Goal: Task Accomplishment & Management: Complete application form

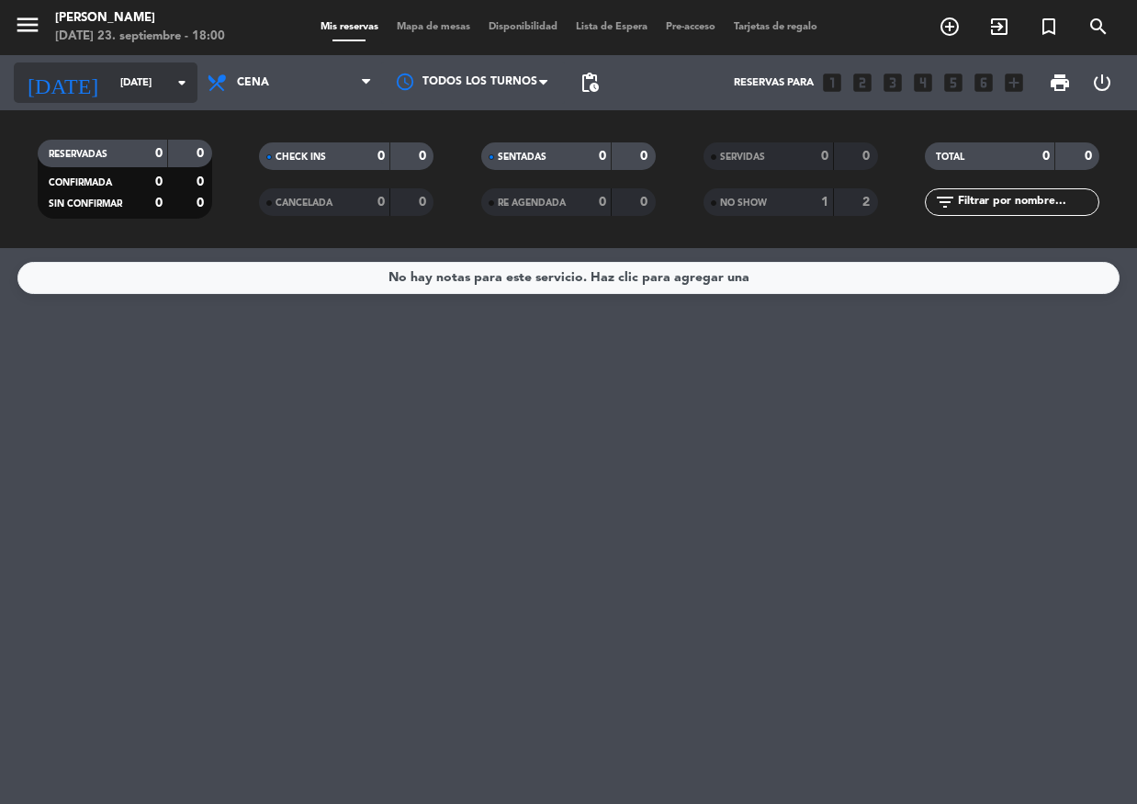
click at [145, 84] on input "dom. 21 sep." at bounding box center [181, 83] width 141 height 30
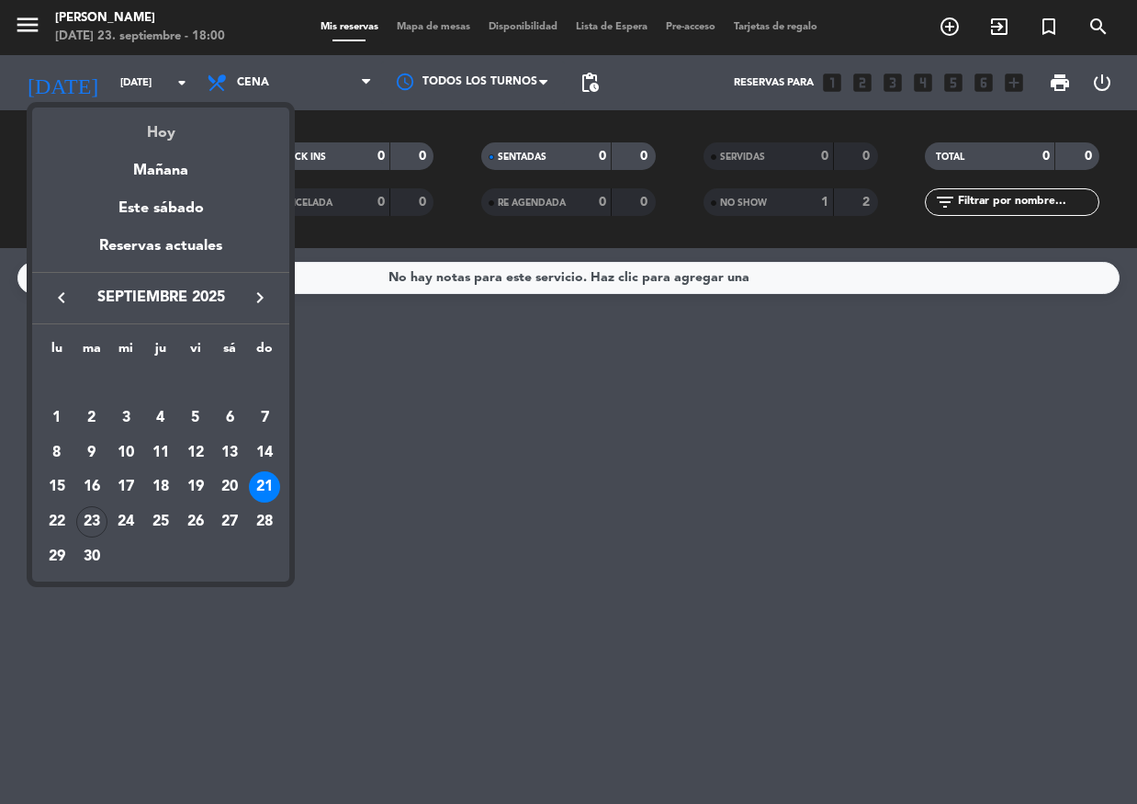
click at [159, 128] on div "Hoy" at bounding box center [160, 126] width 257 height 38
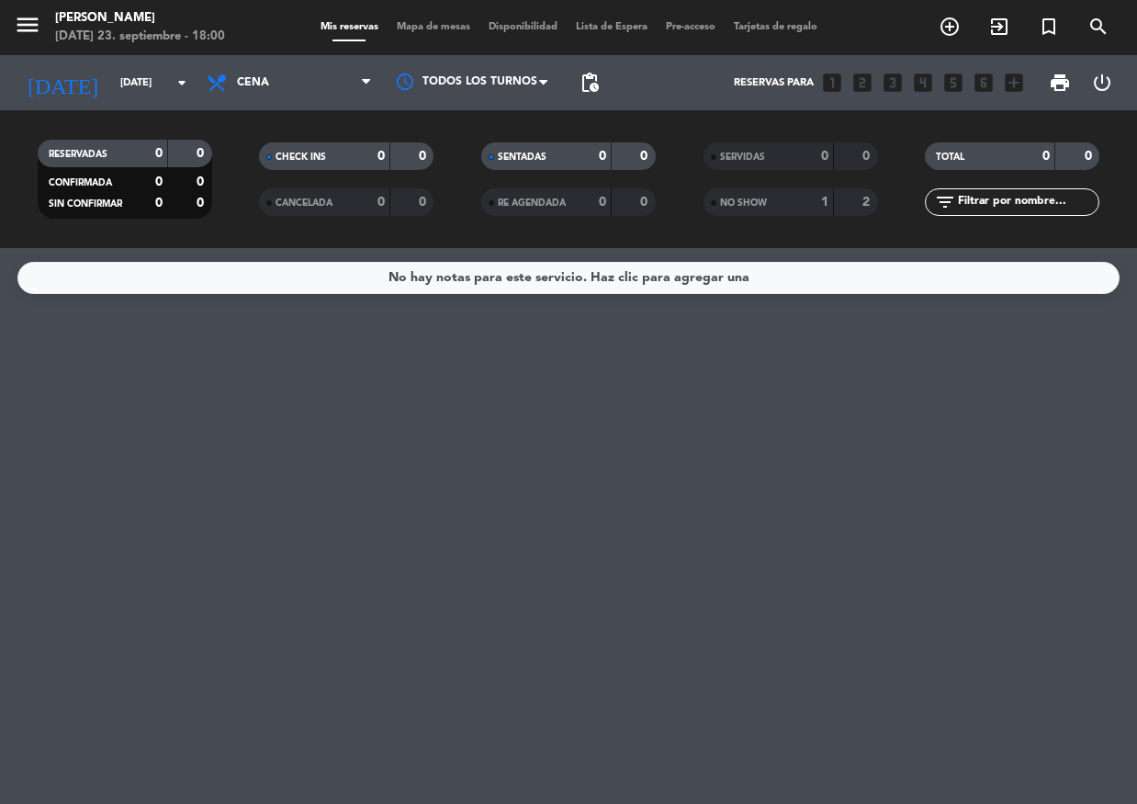
type input "[DATE] sep."
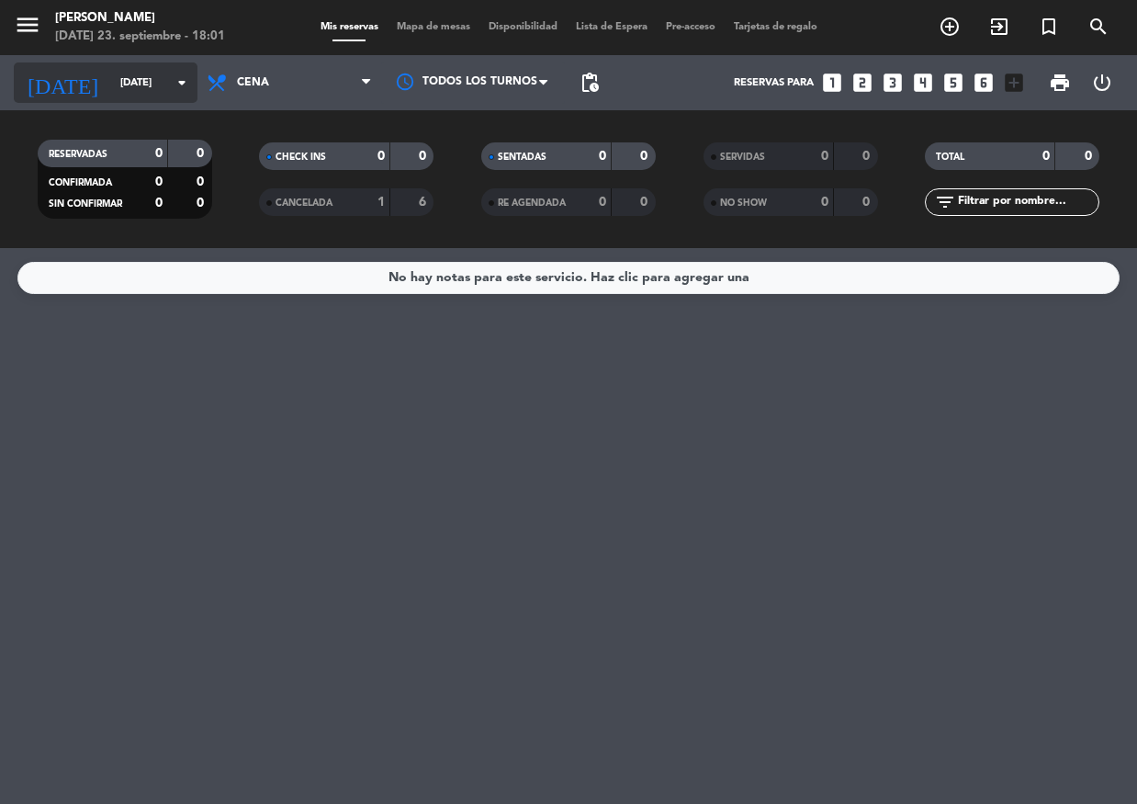
click at [139, 87] on input "[DATE] sep." at bounding box center [181, 83] width 141 height 30
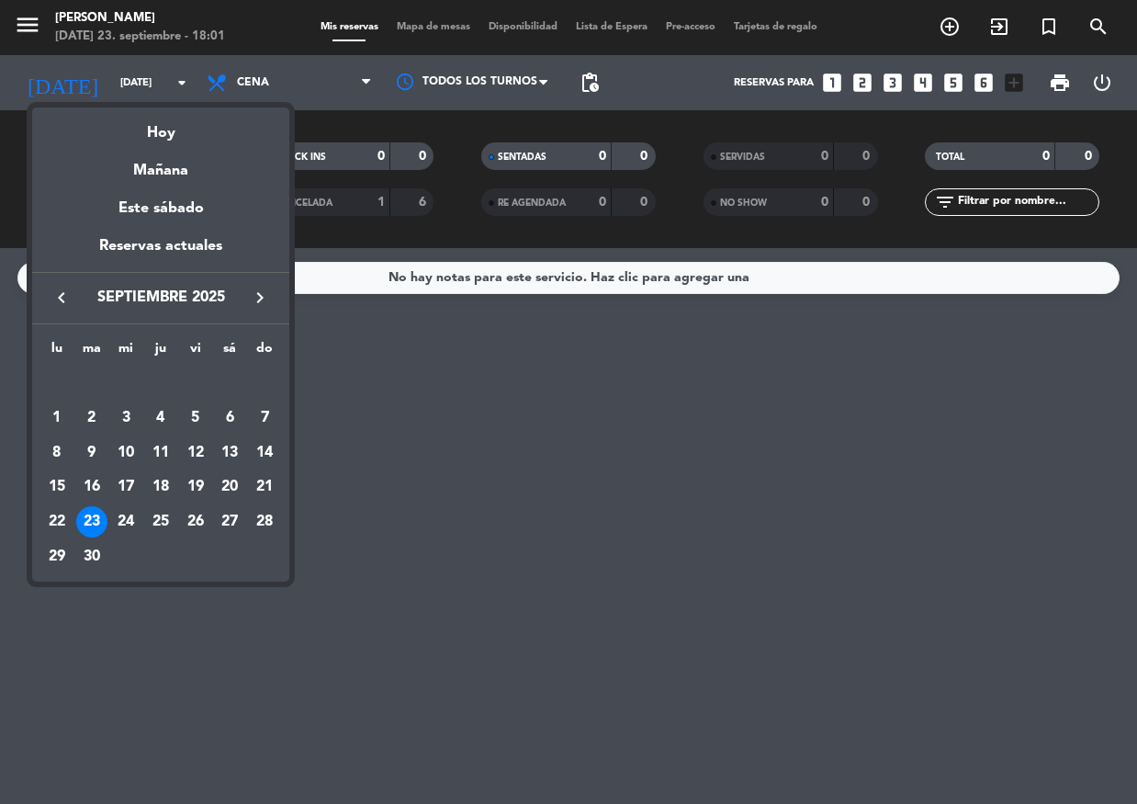
click at [143, 92] on div at bounding box center [568, 402] width 1137 height 804
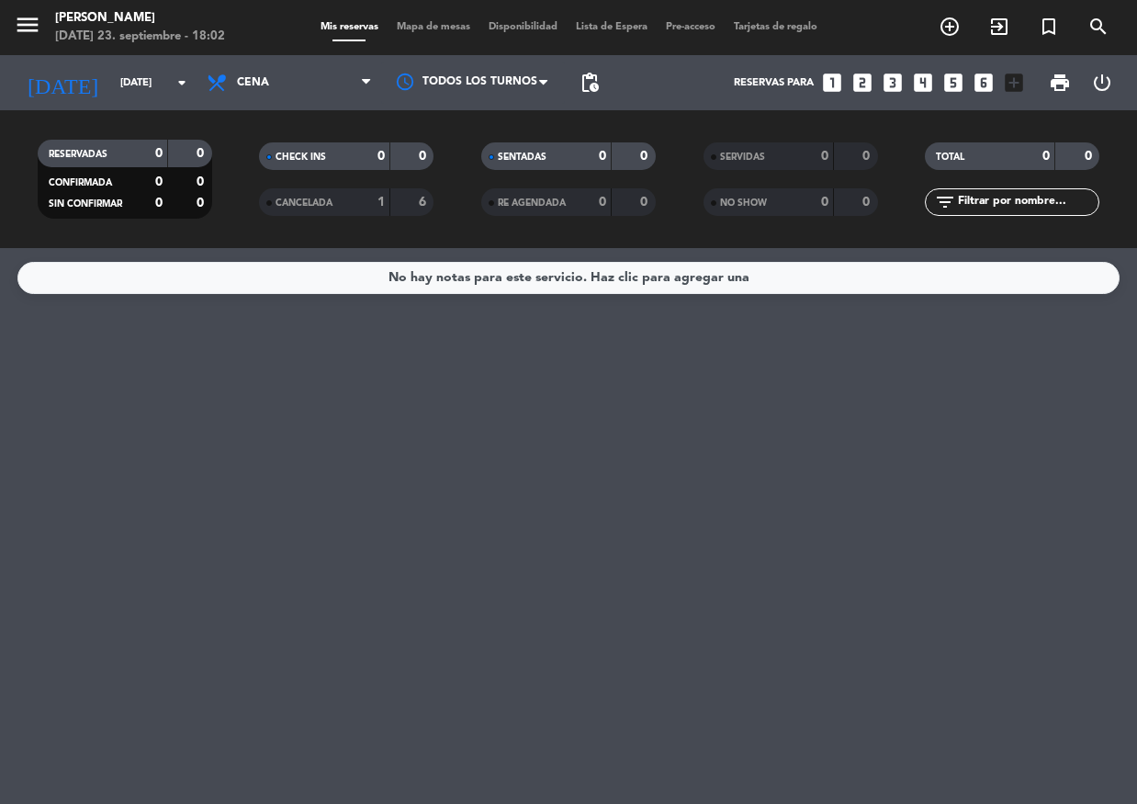
click at [364, 199] on div "1" at bounding box center [366, 202] width 37 height 21
click at [362, 197] on div "1" at bounding box center [366, 202] width 37 height 21
click at [151, 94] on input "[DATE] sep." at bounding box center [181, 83] width 141 height 30
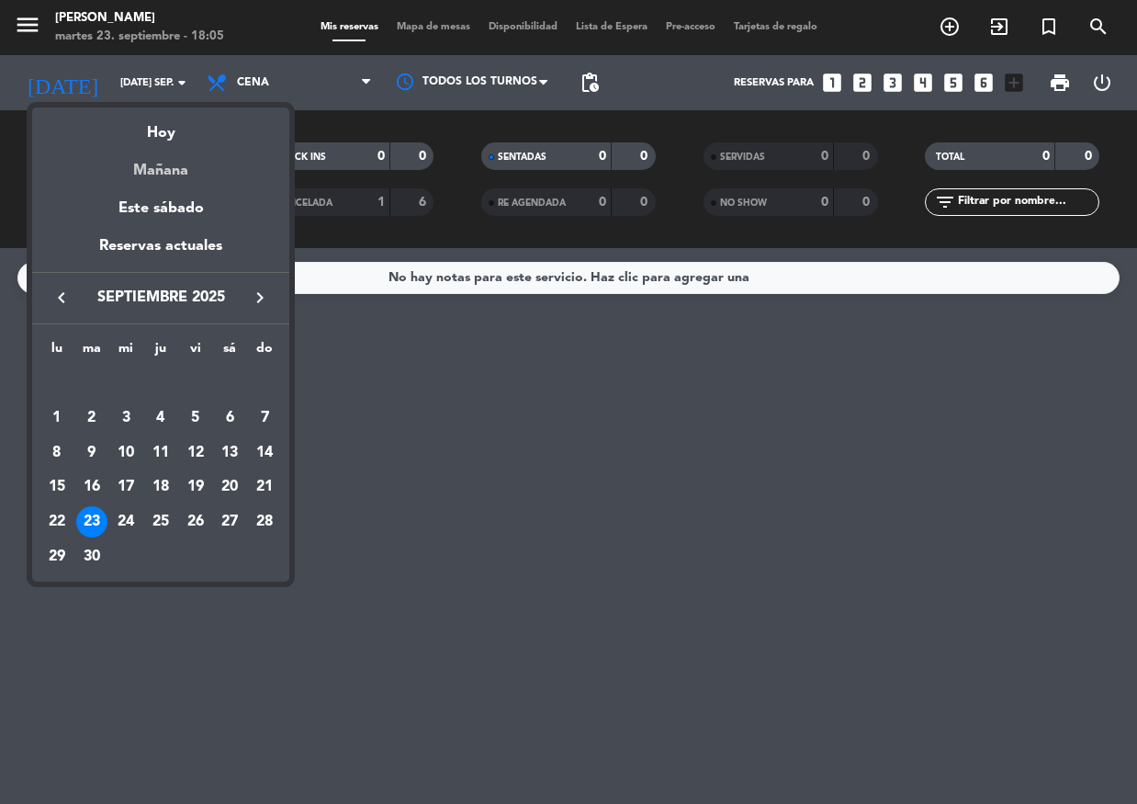
click at [177, 176] on div "Mañana" at bounding box center [160, 164] width 257 height 38
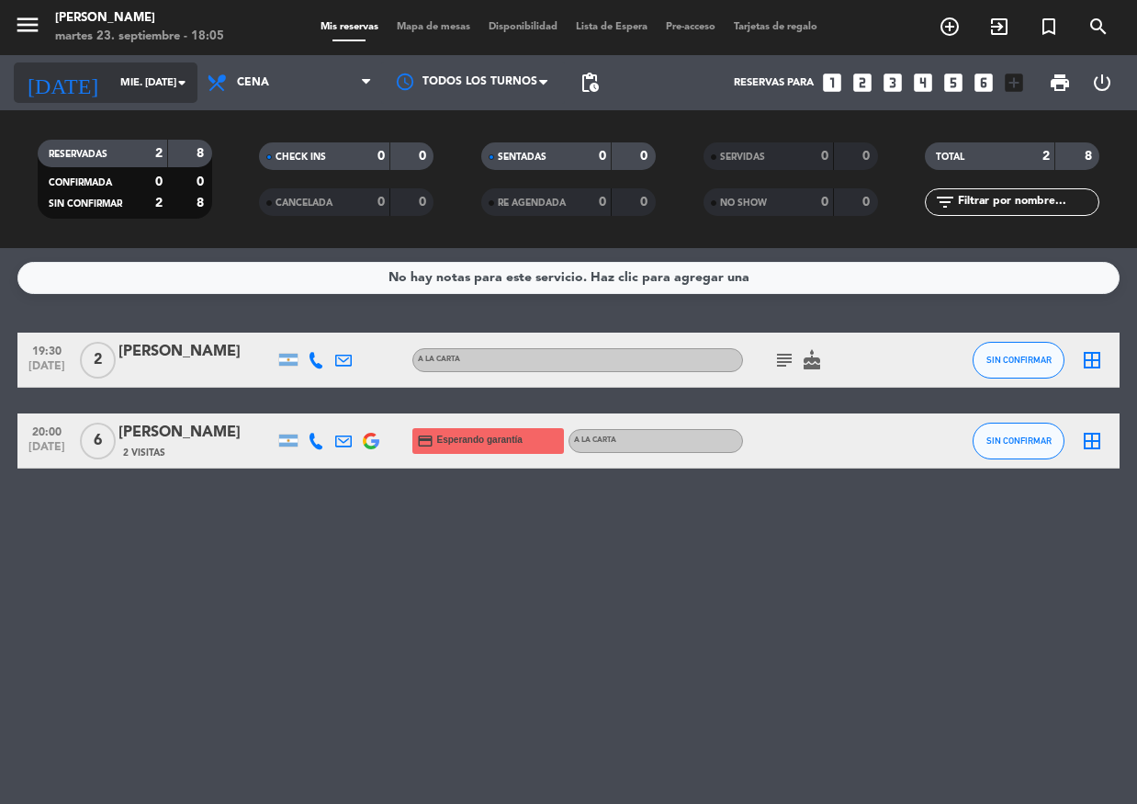
click at [117, 83] on input "mié. [DATE]" at bounding box center [181, 83] width 141 height 30
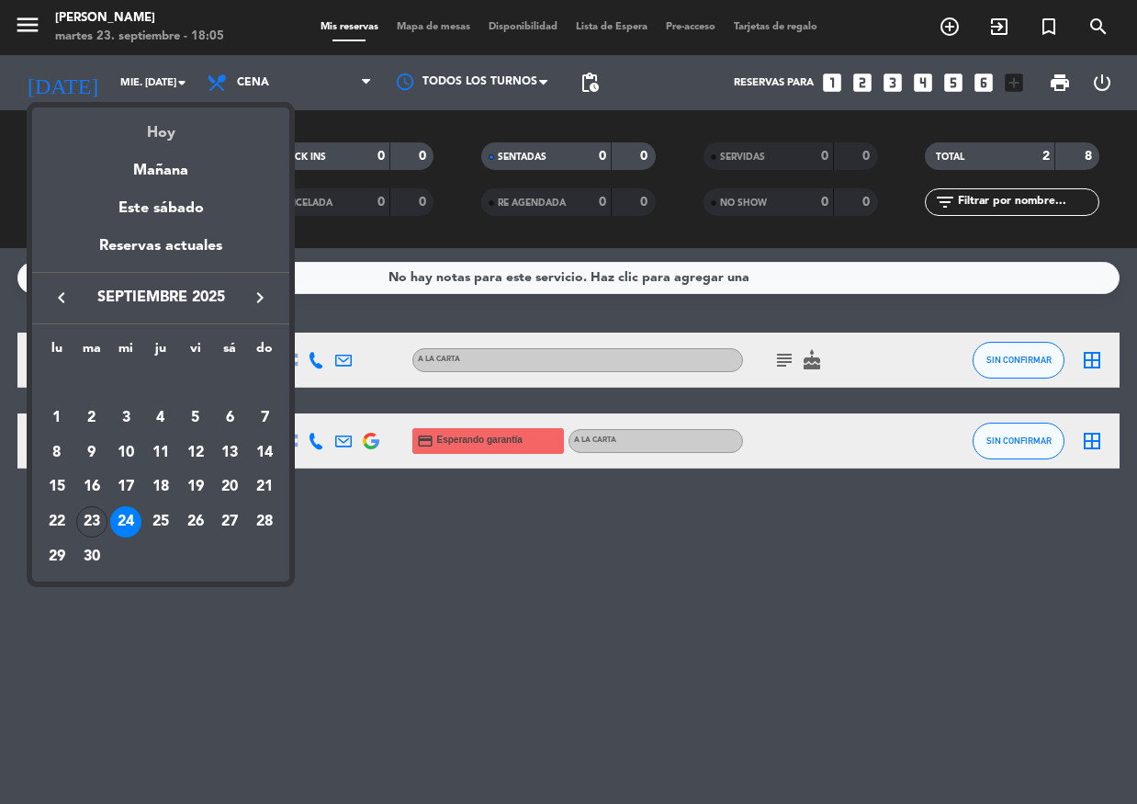
click at [156, 131] on div "Hoy" at bounding box center [160, 126] width 257 height 38
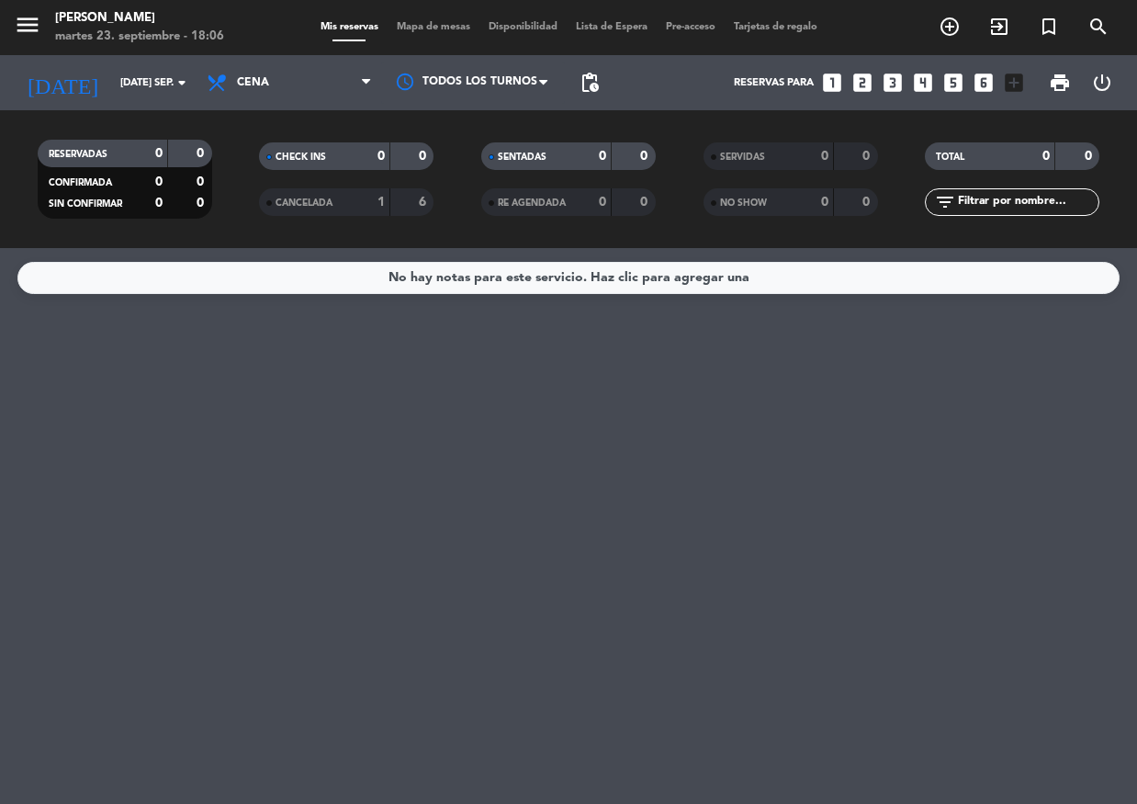
click at [335, 192] on div "CANCELADA" at bounding box center [306, 202] width 84 height 21
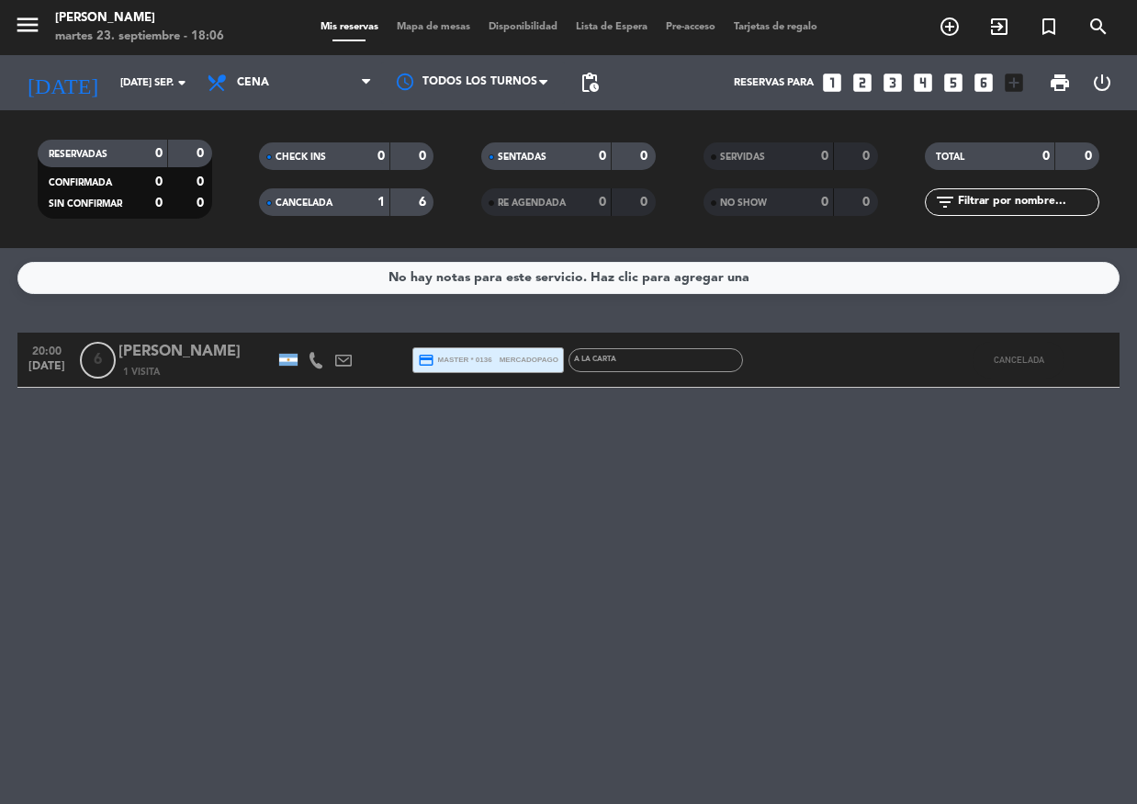
click at [336, 194] on div "CANCELADA" at bounding box center [306, 202] width 84 height 21
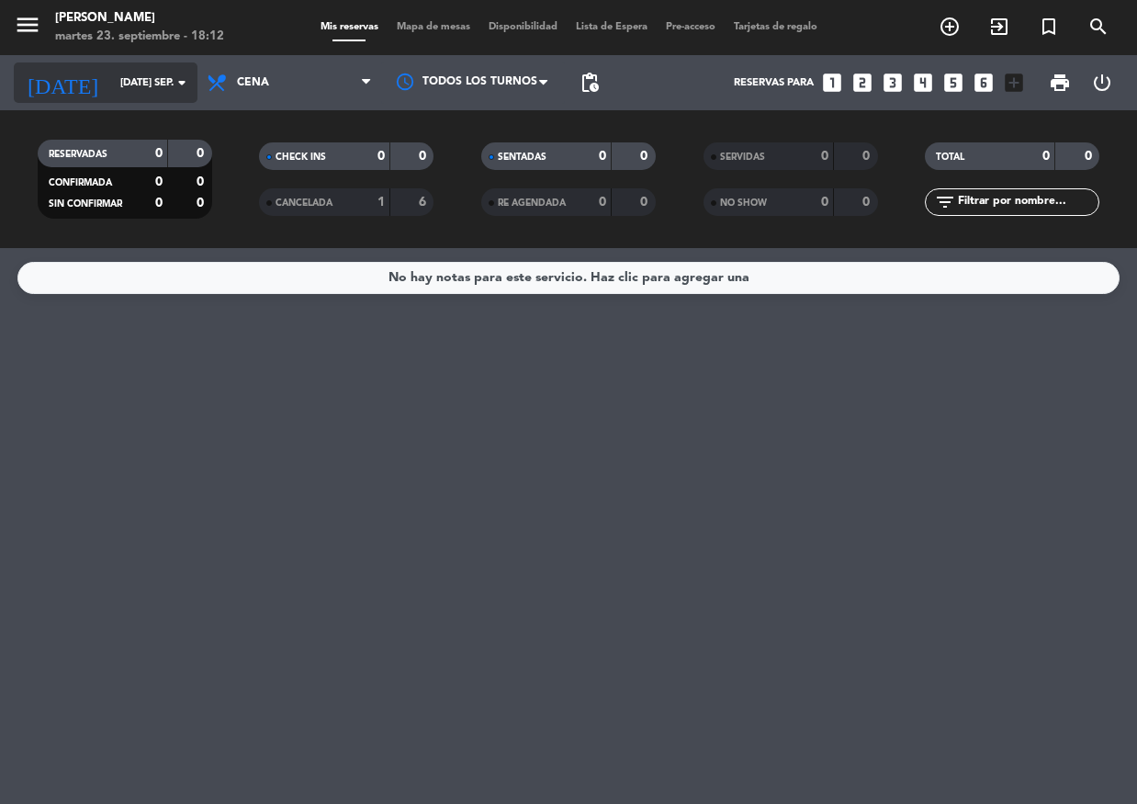
click at [135, 96] on div "[DATE] [DATE] sep. arrow_drop_down" at bounding box center [106, 82] width 184 height 40
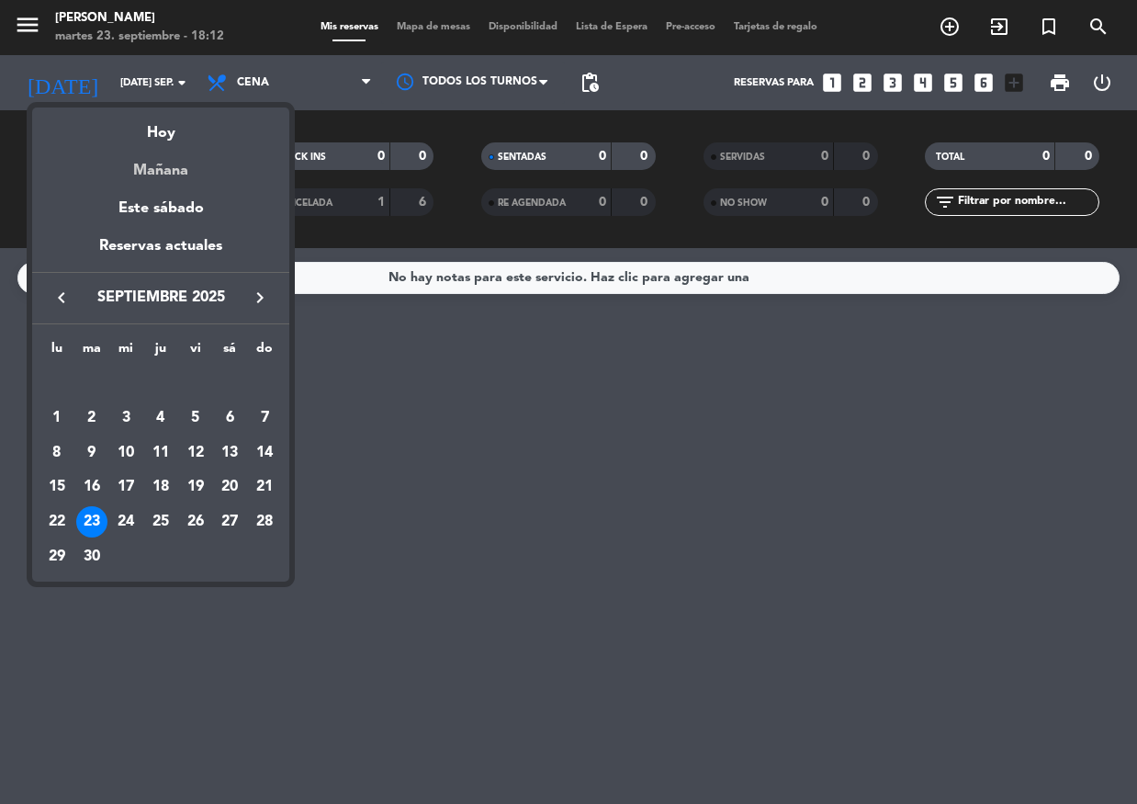
click at [162, 170] on div "Mañana" at bounding box center [160, 164] width 257 height 38
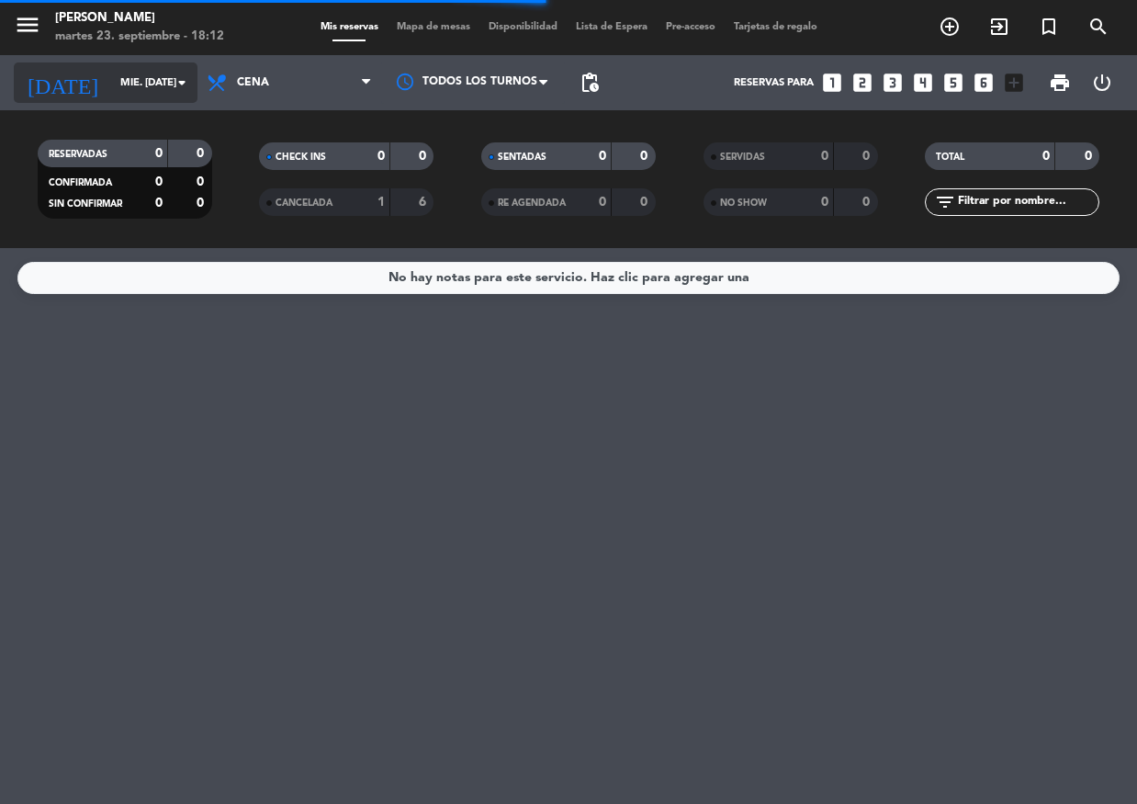
click at [114, 73] on input "mié. [DATE]" at bounding box center [181, 83] width 141 height 30
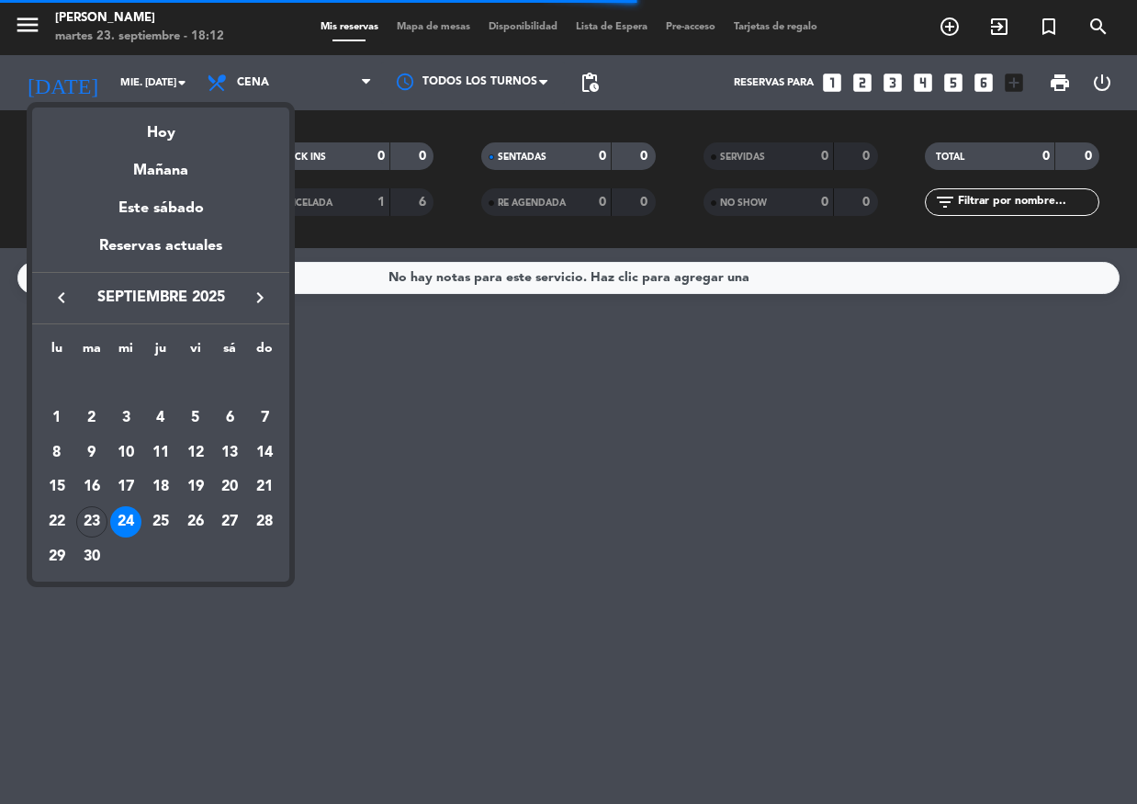
click at [424, 325] on div at bounding box center [568, 402] width 1137 height 804
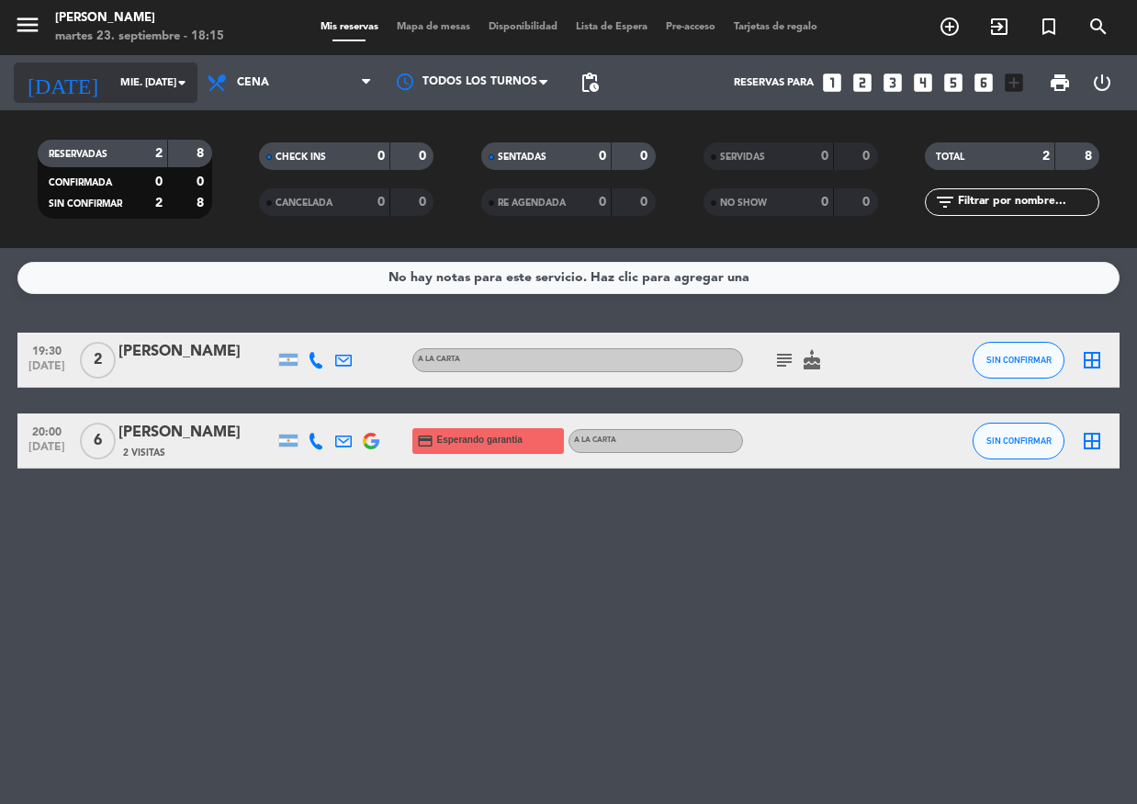
click at [152, 82] on input "mié. [DATE]" at bounding box center [181, 83] width 141 height 30
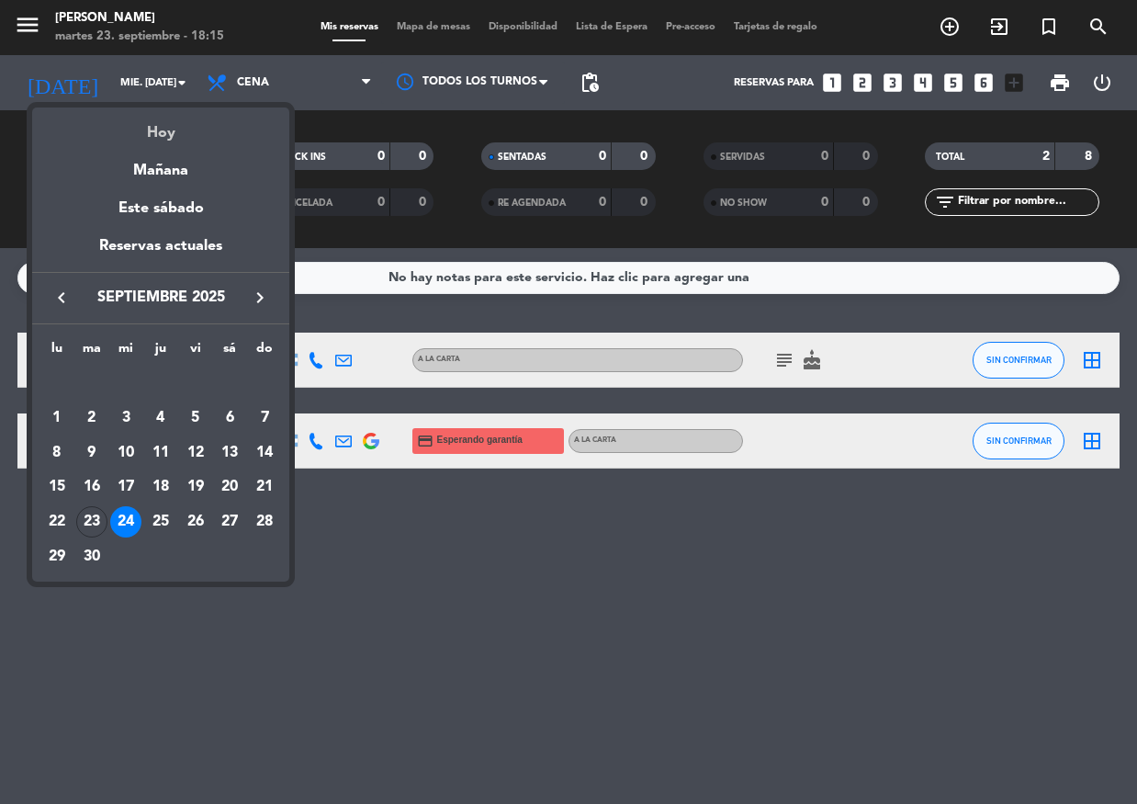
click at [150, 117] on div "Hoy" at bounding box center [160, 126] width 257 height 38
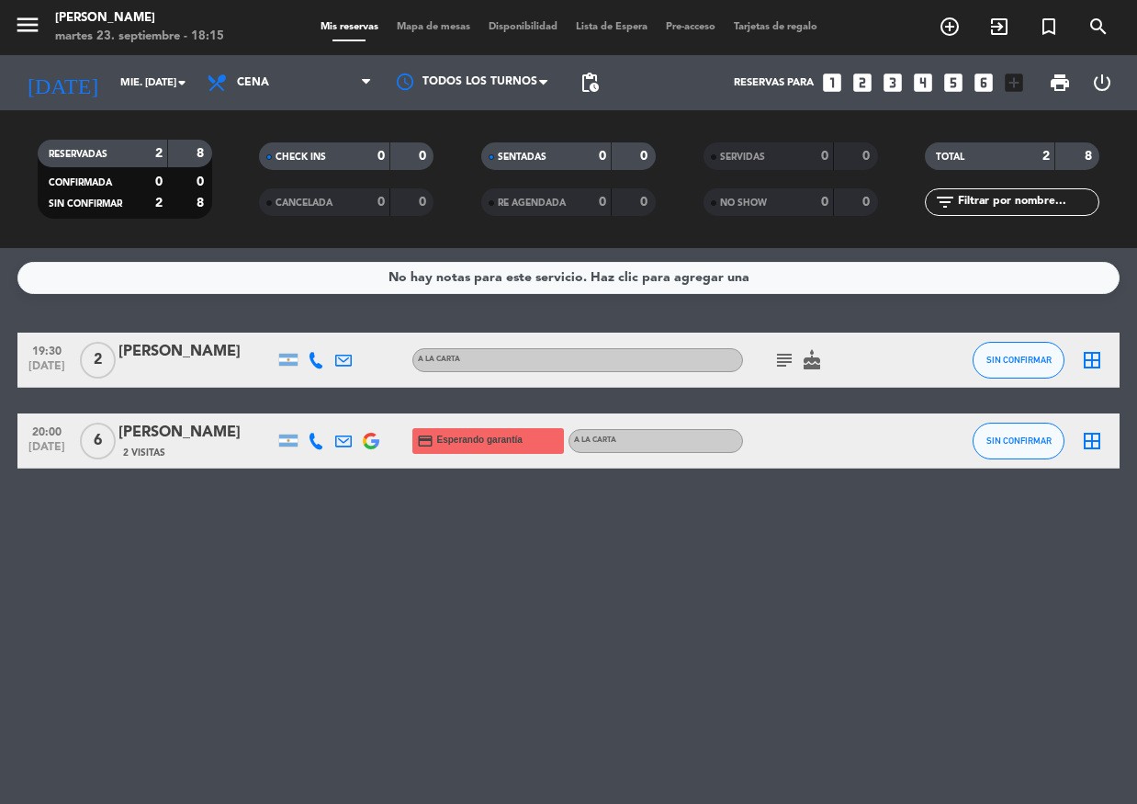
type input "[DATE] sep."
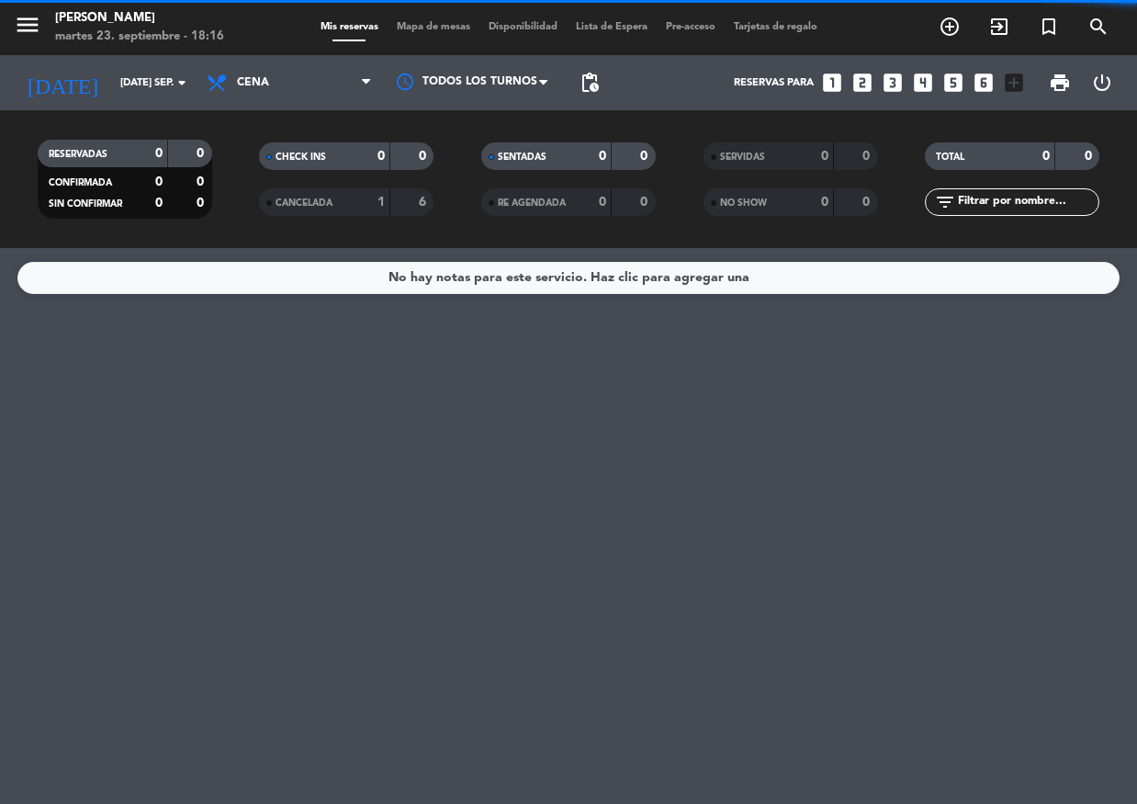
click at [984, 82] on icon "looks_6" at bounding box center [984, 83] width 24 height 24
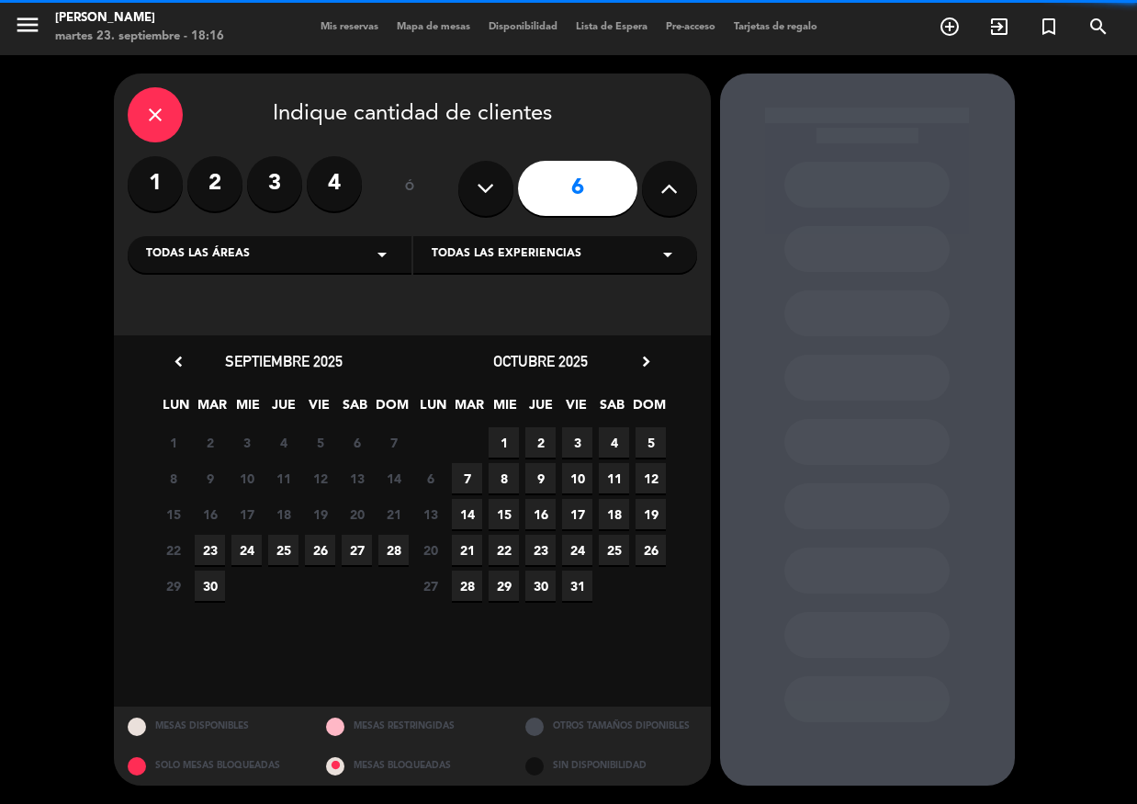
click at [166, 124] on div "close" at bounding box center [155, 114] width 55 height 55
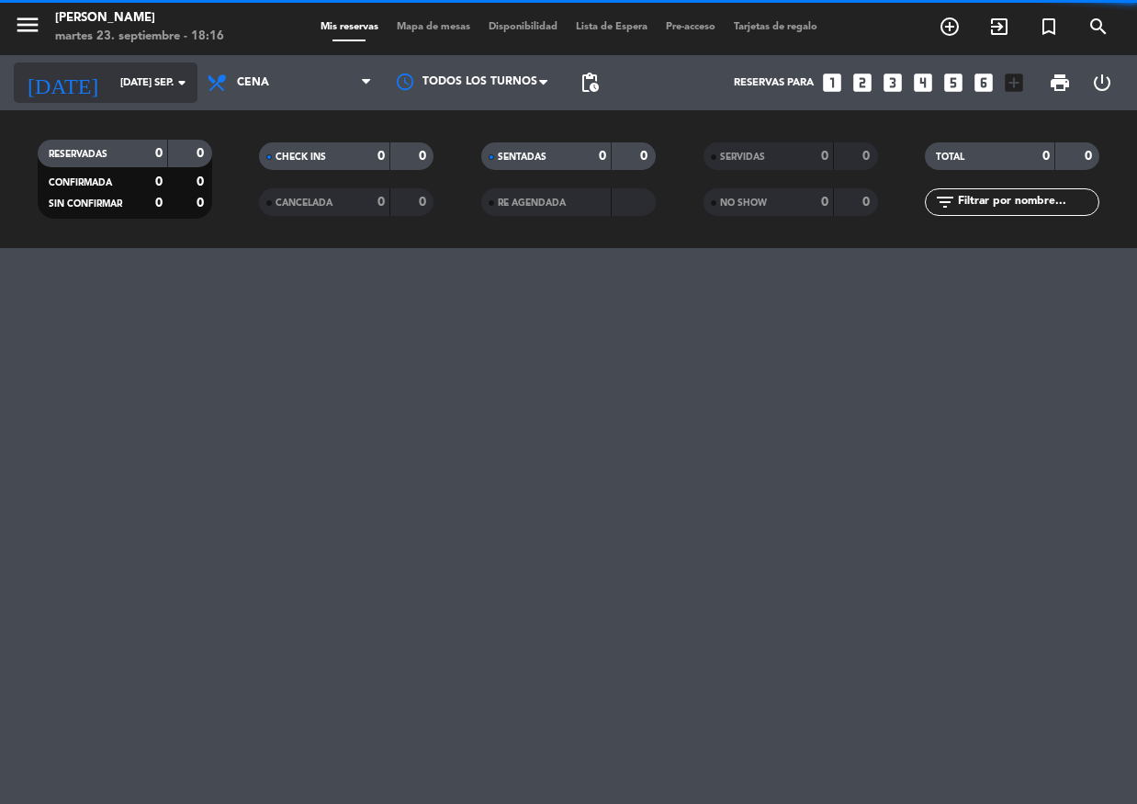
click at [146, 75] on input "[DATE] sep." at bounding box center [181, 83] width 141 height 30
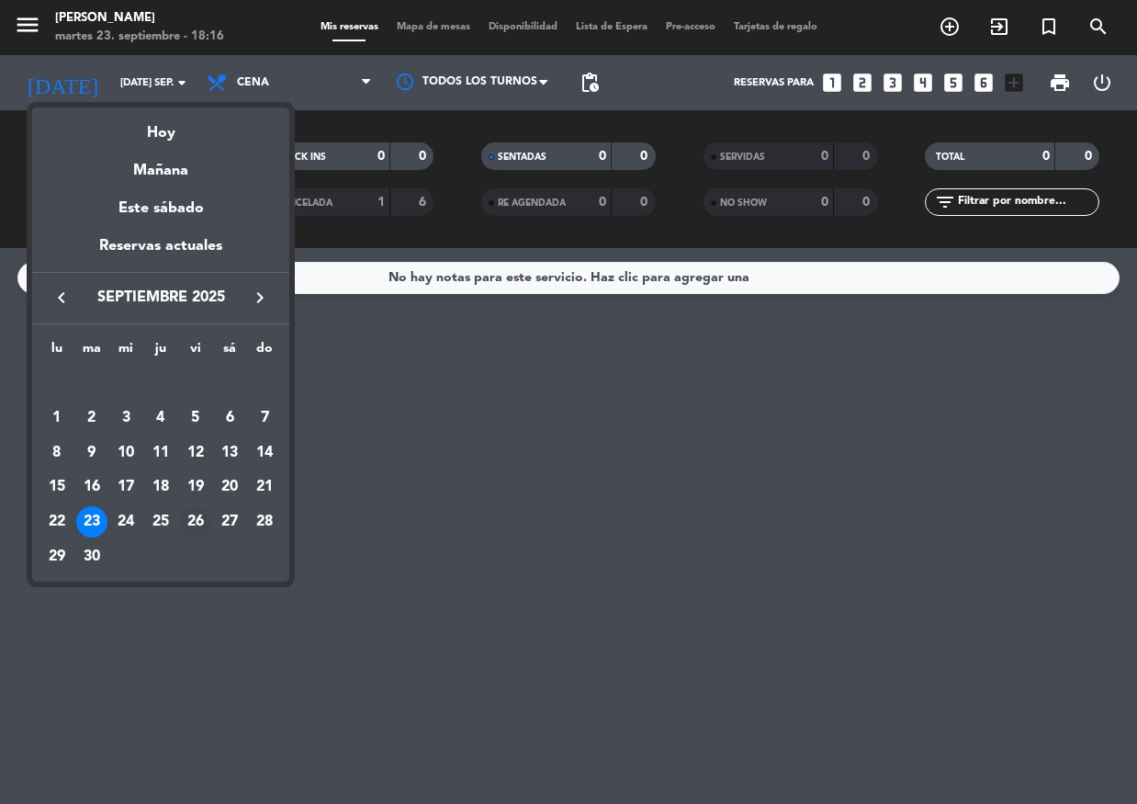
click at [197, 508] on div "26" at bounding box center [195, 521] width 31 height 31
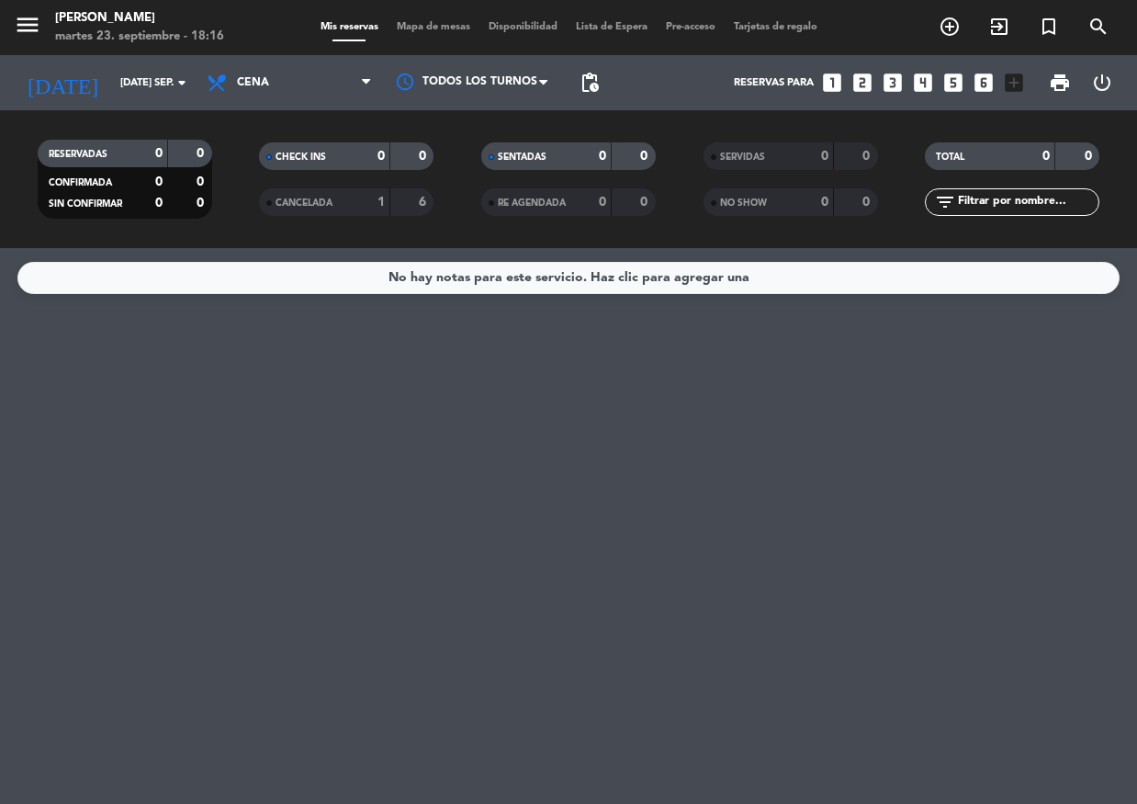
type input "vie. [DATE]"
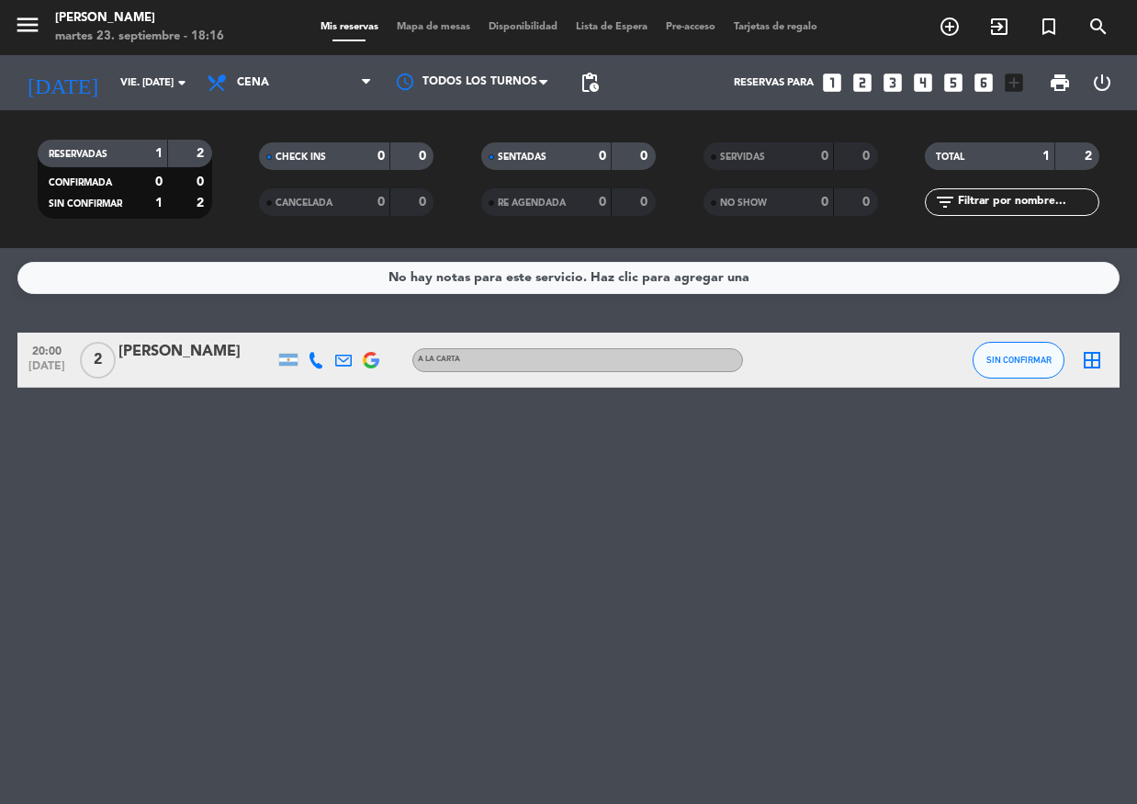
click at [977, 87] on icon "looks_6" at bounding box center [984, 83] width 24 height 24
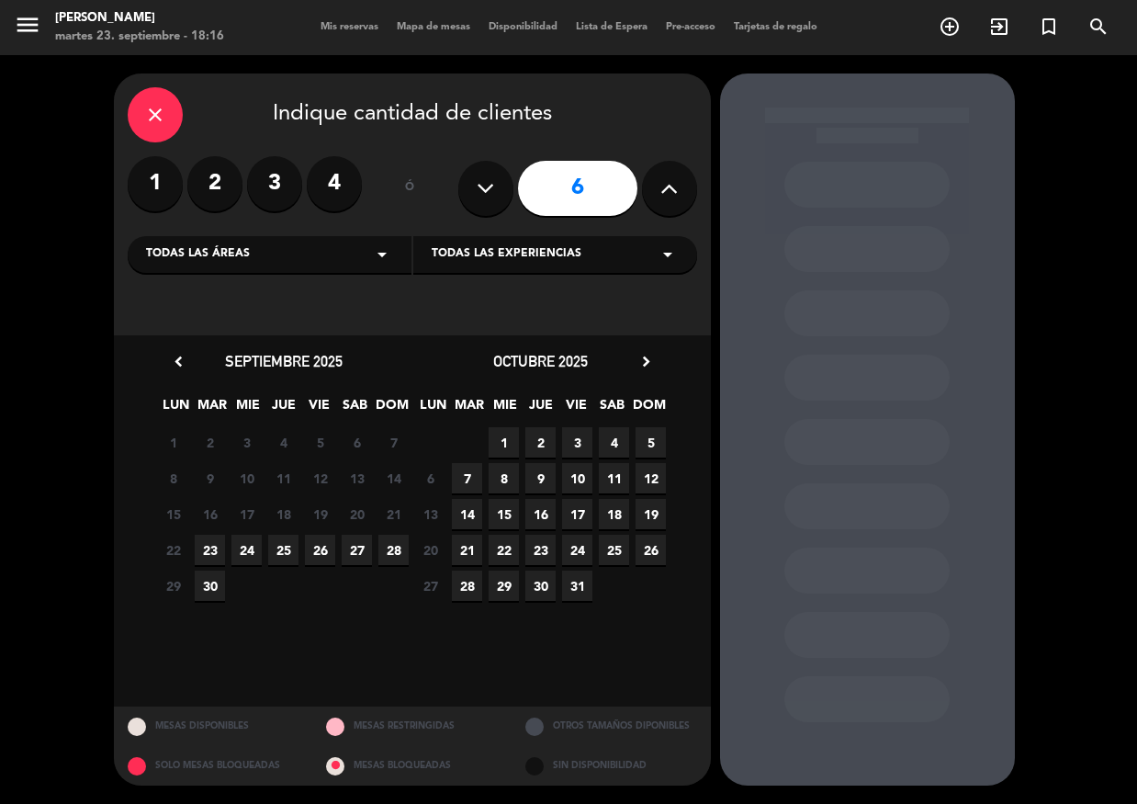
click at [317, 546] on span "26" at bounding box center [320, 550] width 30 height 30
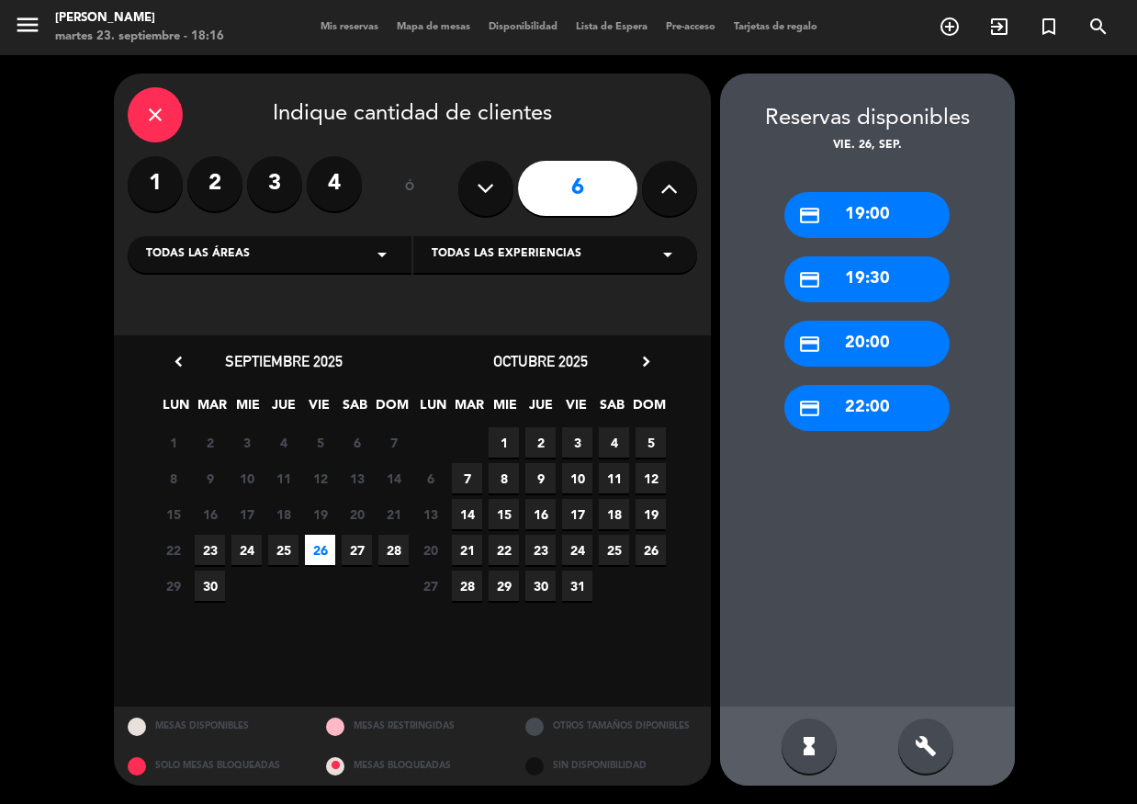
click at [888, 351] on div "credit_card 20:00" at bounding box center [866, 344] width 165 height 46
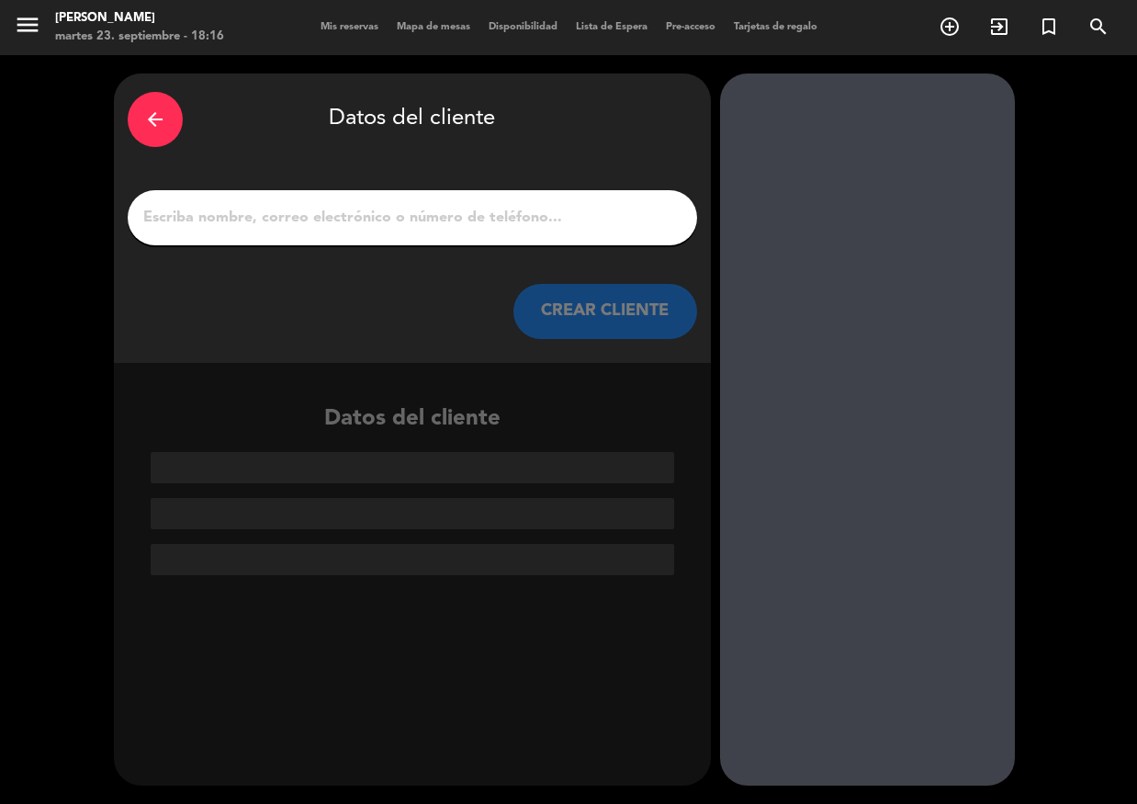
click at [383, 196] on div at bounding box center [412, 217] width 569 height 55
click at [381, 208] on input "1" at bounding box center [412, 218] width 542 height 26
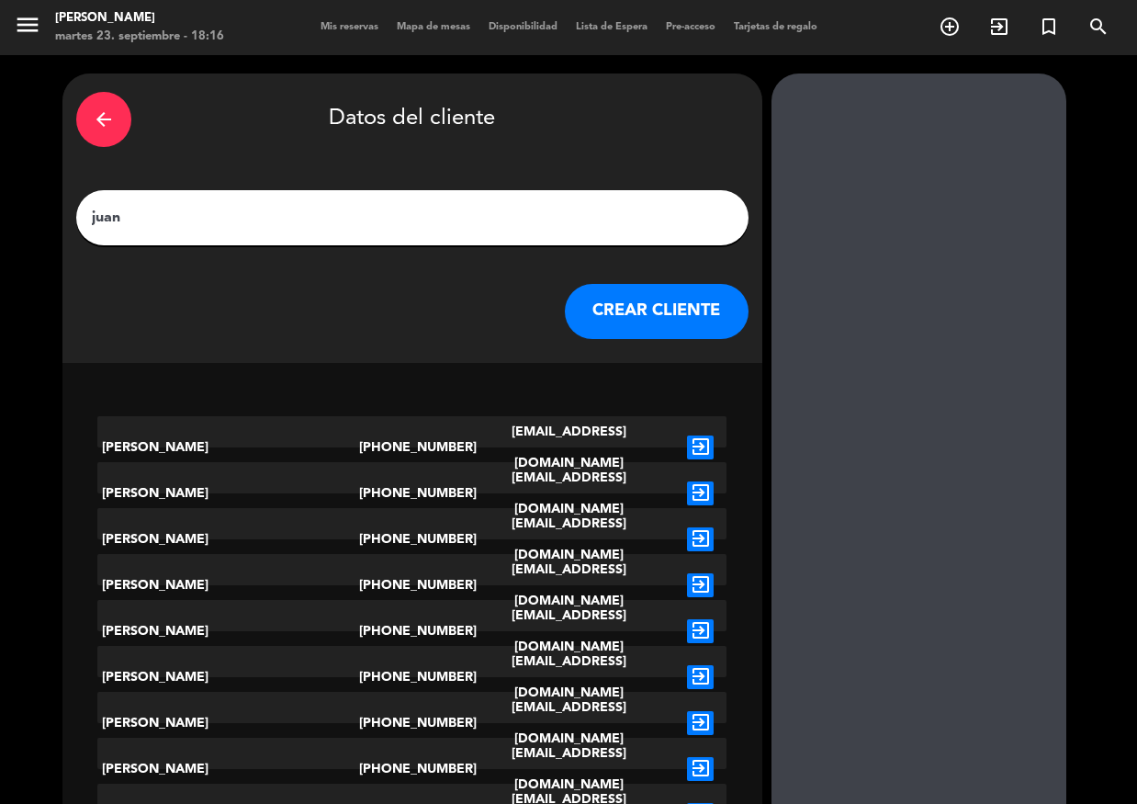
click at [280, 228] on input "juan" at bounding box center [412, 218] width 645 height 26
paste input "[EMAIL_ADDRESS][DOMAIN_NAME]"
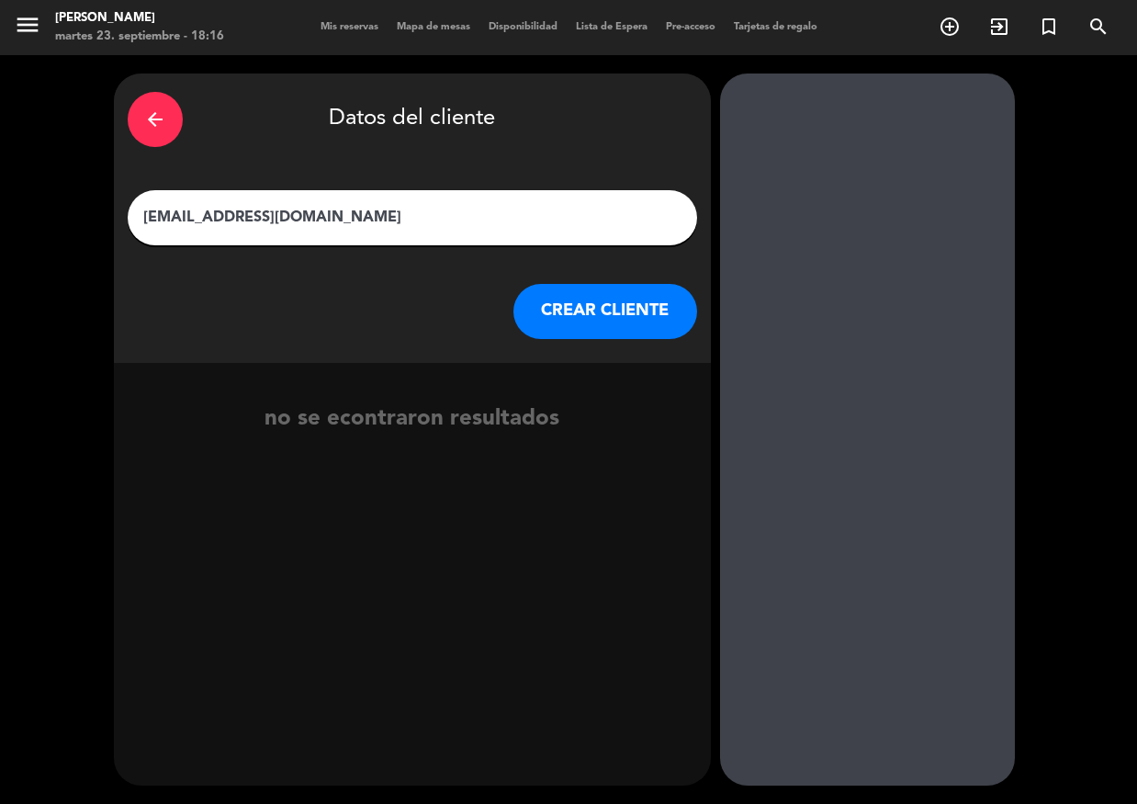
drag, startPoint x: 393, startPoint y: 222, endPoint x: 87, endPoint y: 225, distance: 305.8
click at [90, 225] on div "arrow_back Datos del cliente [EMAIL_ADDRESS][DOMAIN_NAME] CREAR CLIENTE no se e…" at bounding box center [568, 429] width 1137 height 749
type input "[PERSON_NAME] [PERSON_NAME]"
click at [583, 316] on button "CREAR CLIENTE" at bounding box center [605, 311] width 184 height 55
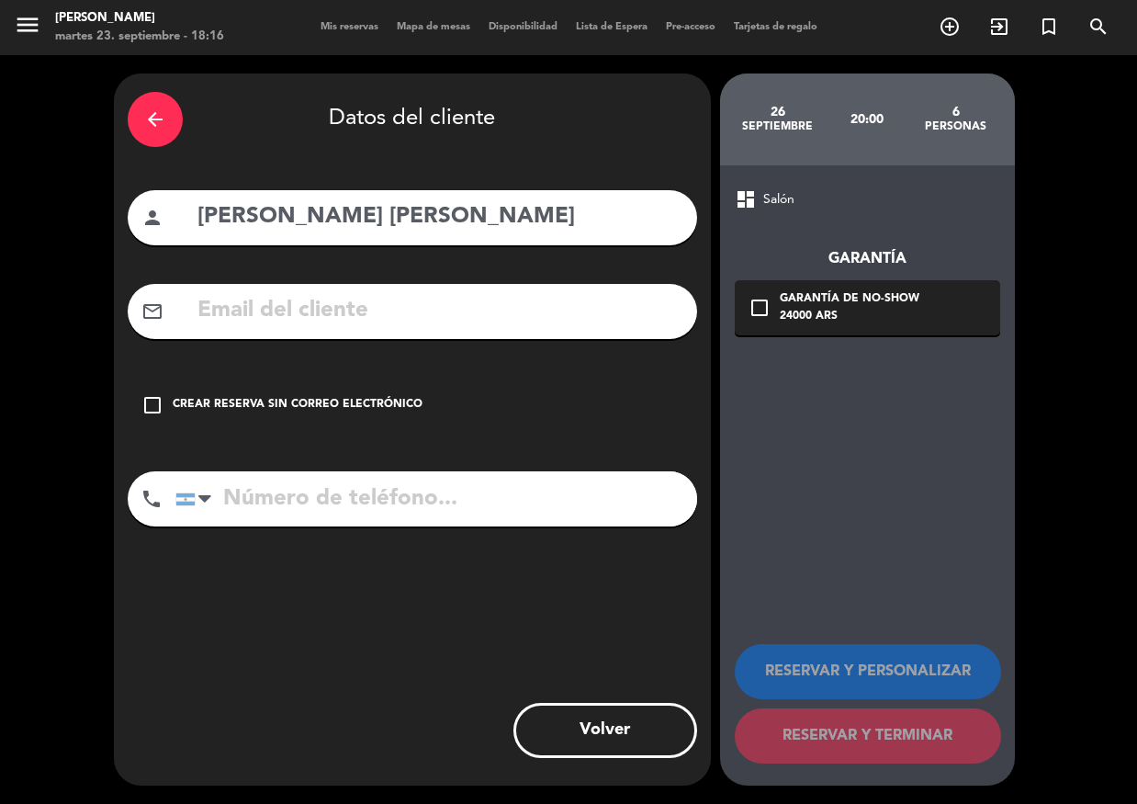
click at [166, 128] on div "arrow_back" at bounding box center [155, 119] width 55 height 55
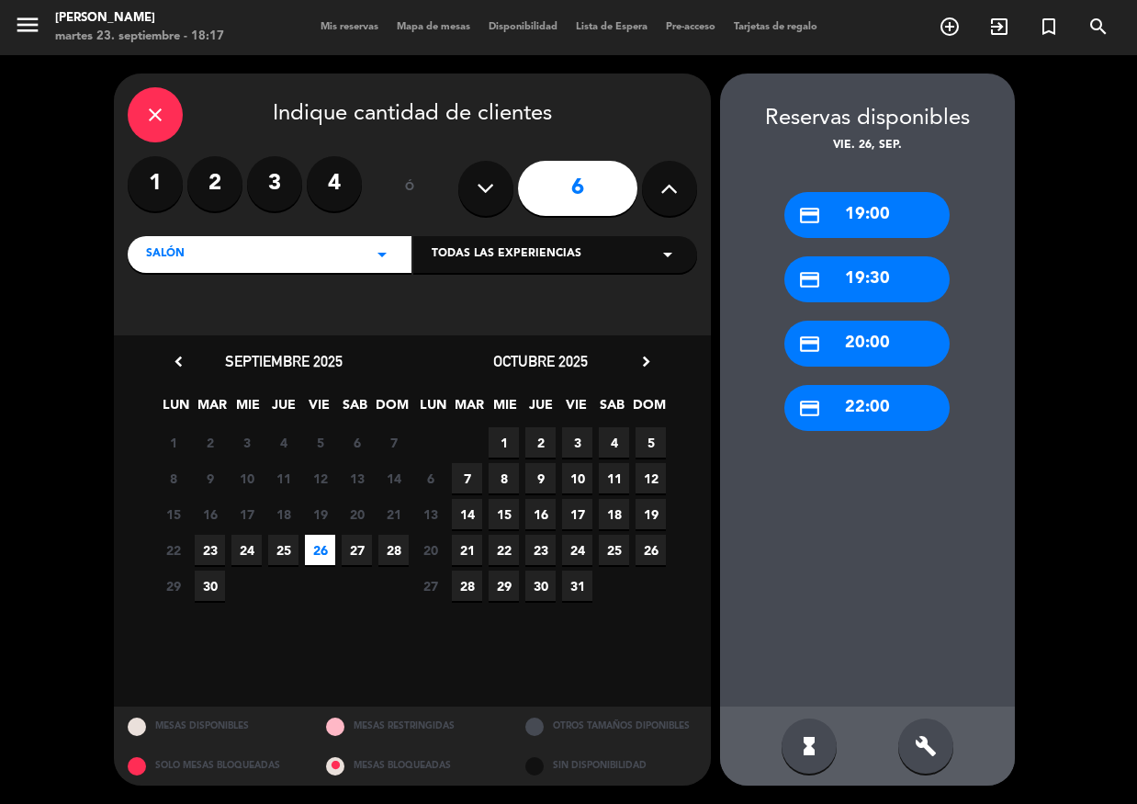
click at [466, 180] on button at bounding box center [485, 188] width 55 height 55
type input "5"
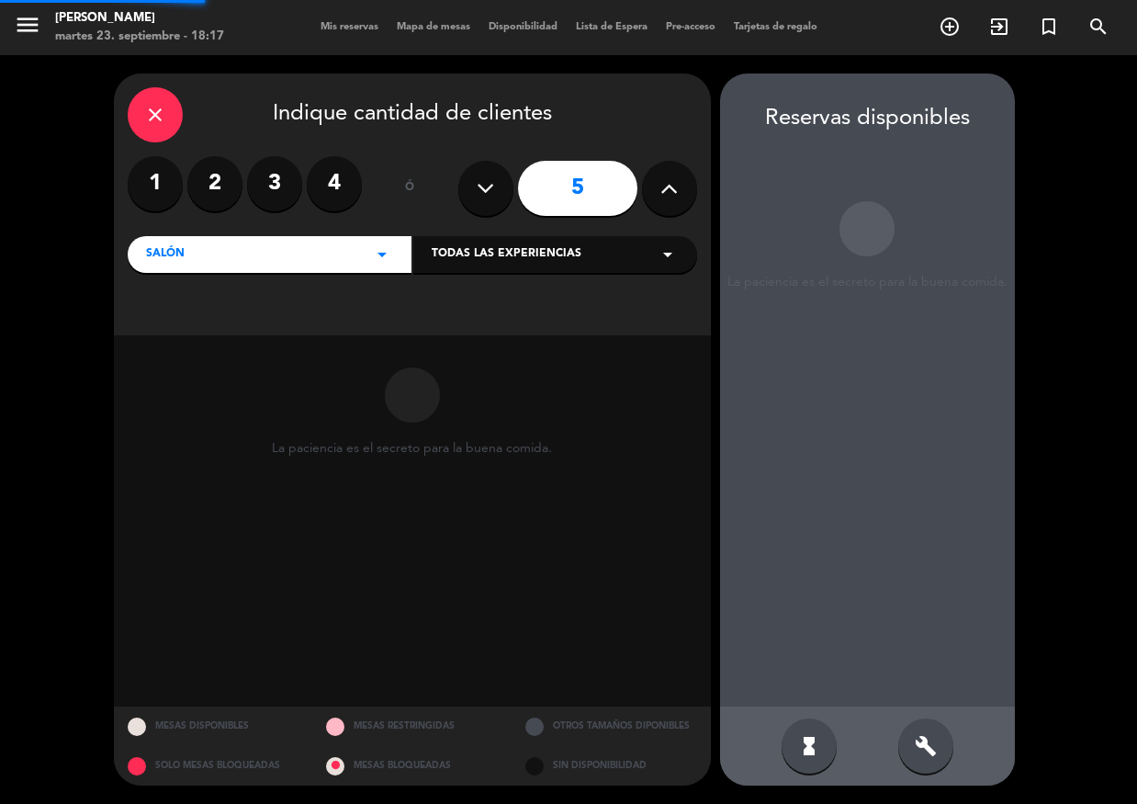
click at [466, 180] on button at bounding box center [485, 188] width 55 height 55
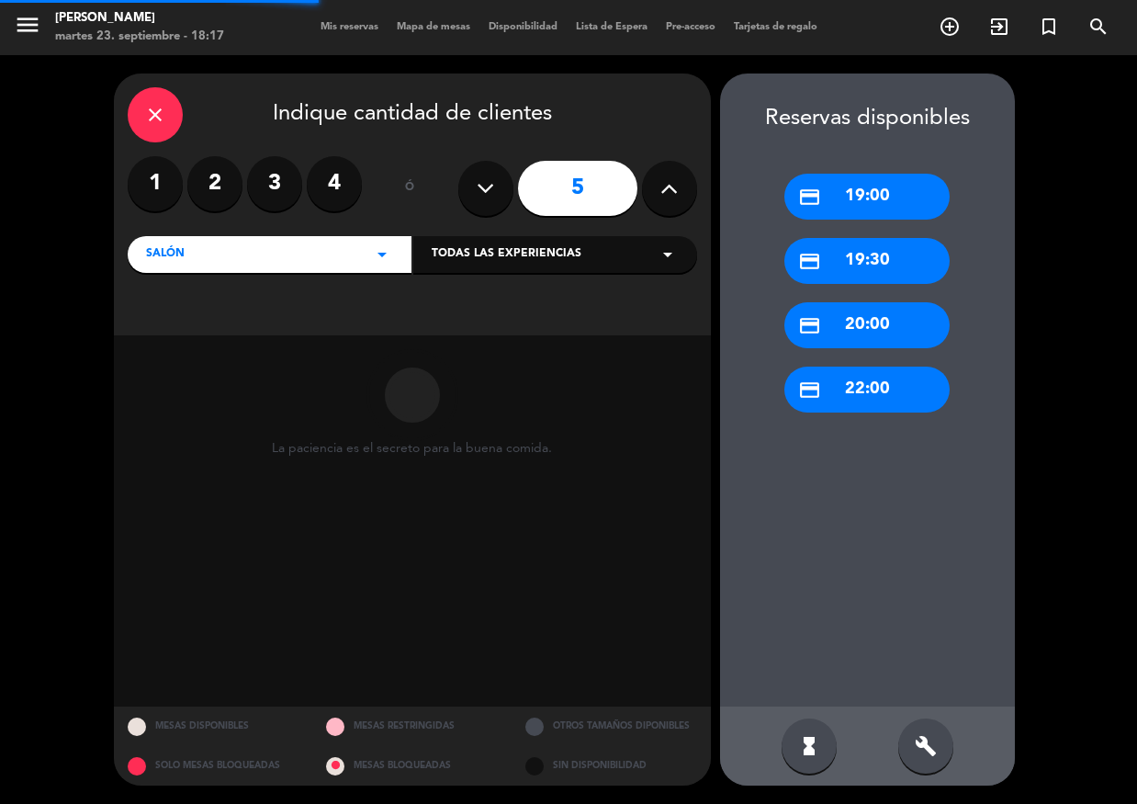
click at [470, 179] on button at bounding box center [485, 188] width 55 height 55
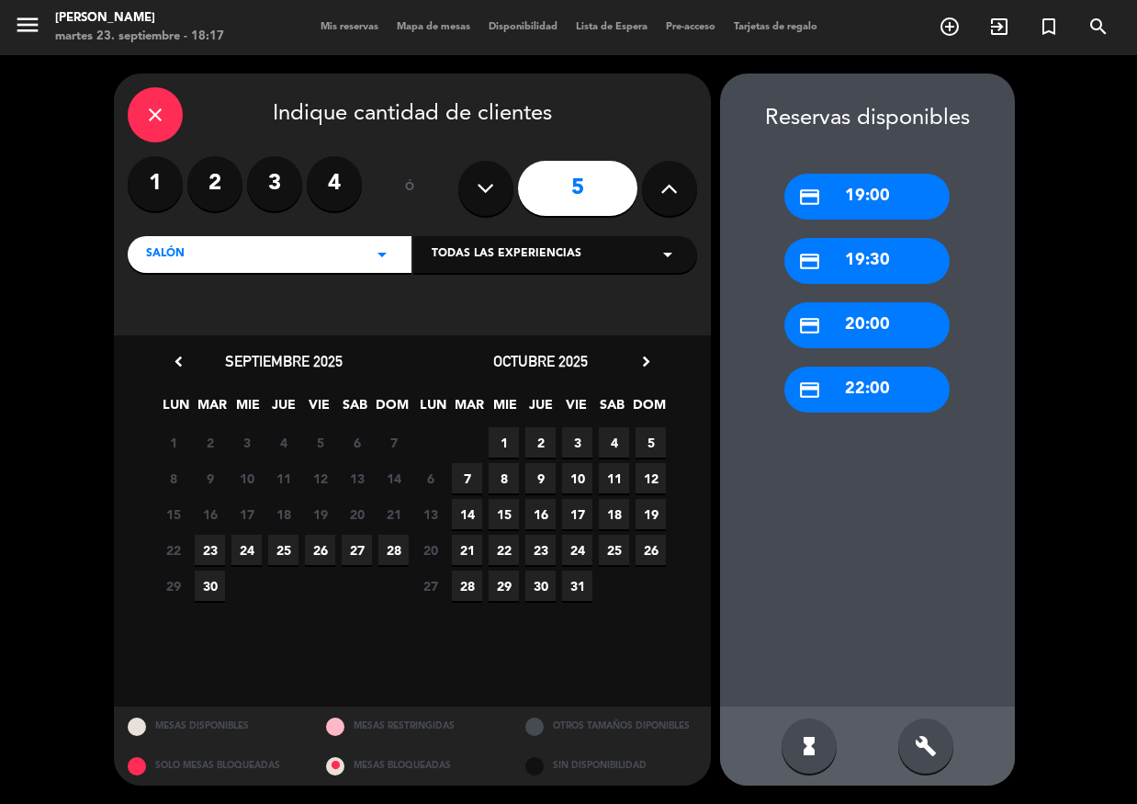
click at [478, 183] on icon at bounding box center [485, 189] width 17 height 28
click at [481, 184] on icon at bounding box center [485, 189] width 17 height 28
click at [483, 190] on icon at bounding box center [485, 189] width 17 height 28
click at [493, 195] on icon at bounding box center [485, 189] width 17 height 28
click at [211, 193] on label "2" at bounding box center [214, 183] width 55 height 55
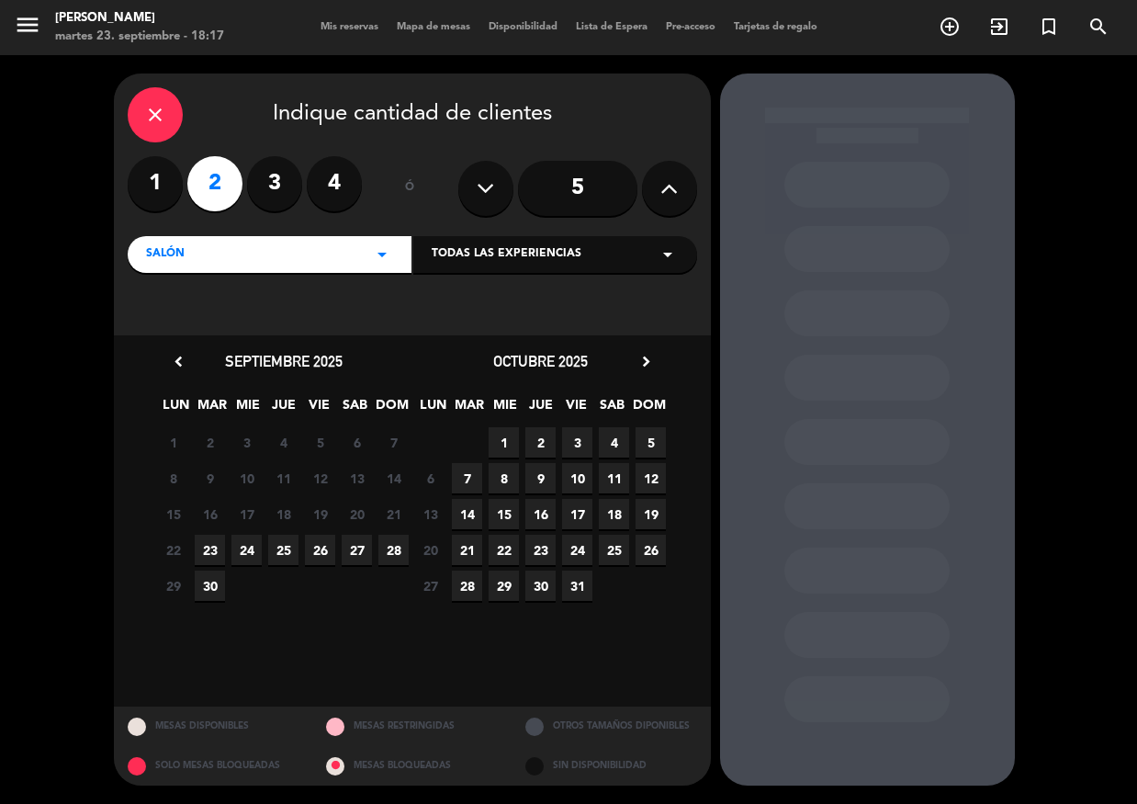
click at [319, 549] on span "26" at bounding box center [320, 550] width 30 height 30
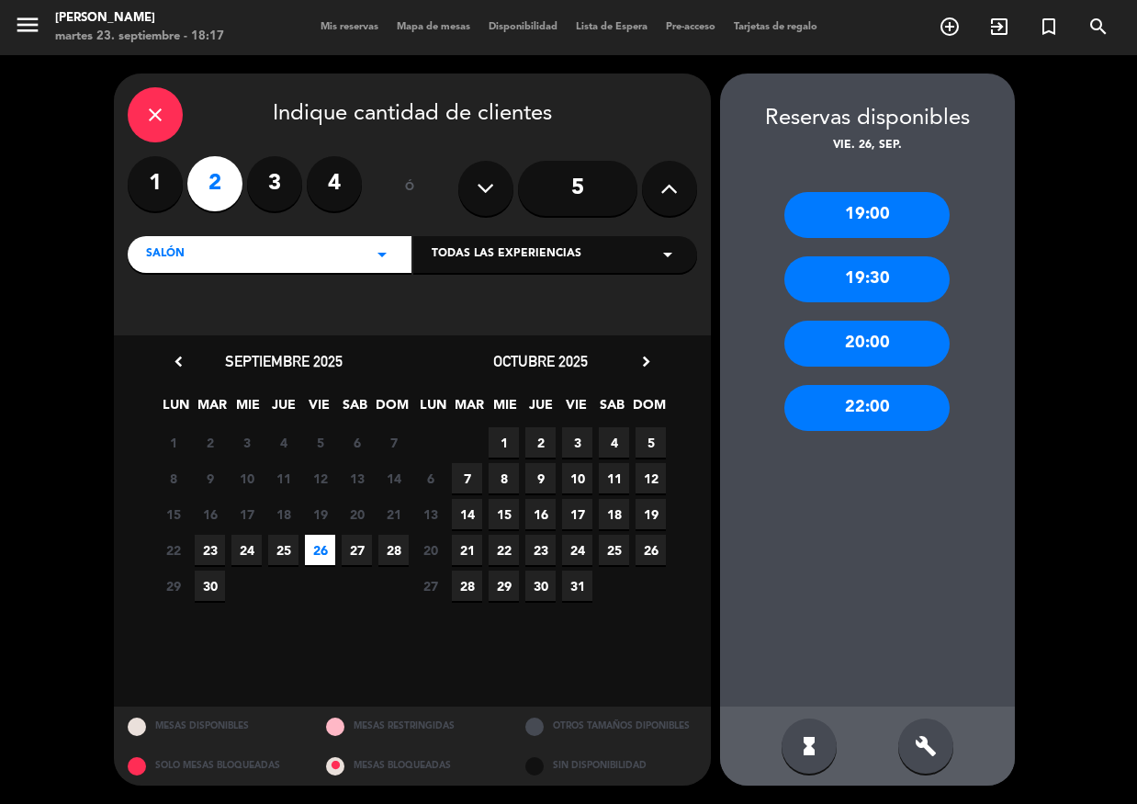
click at [840, 346] on div "20:00" at bounding box center [866, 344] width 165 height 46
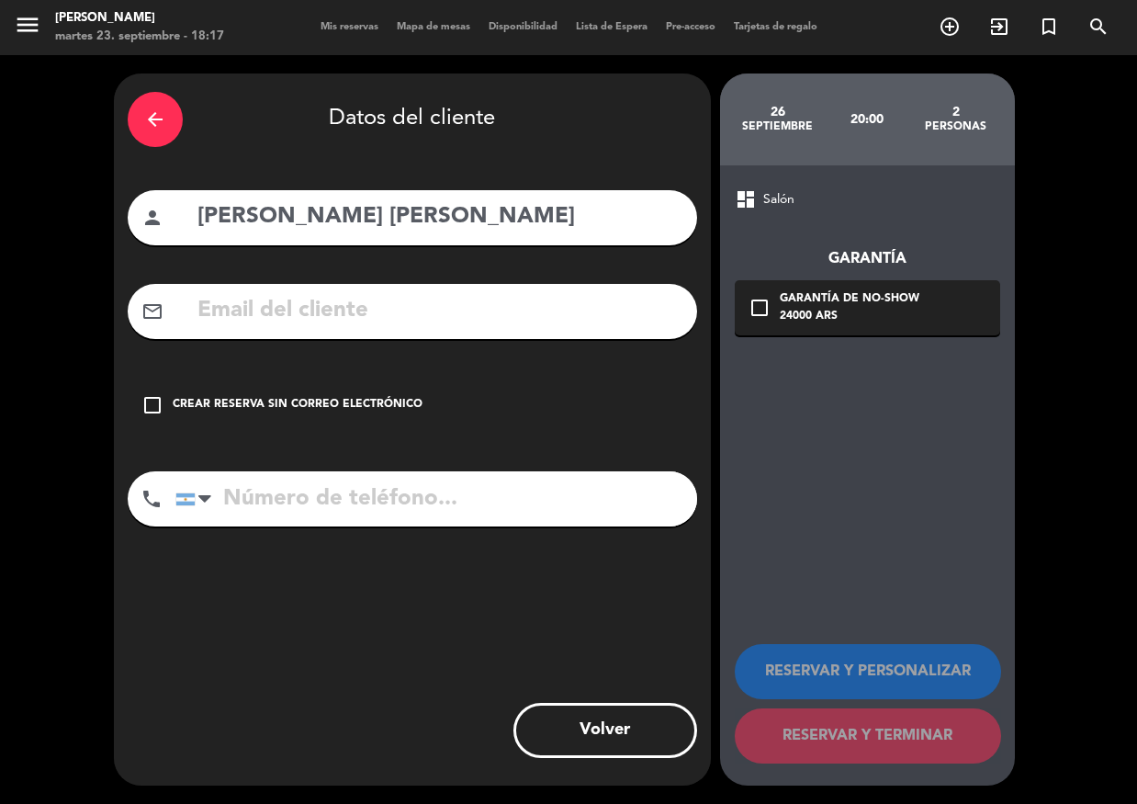
drag, startPoint x: 420, startPoint y: 321, endPoint x: 284, endPoint y: 371, distance: 145.0
click at [404, 324] on input "text" at bounding box center [440, 311] width 488 height 38
click at [272, 400] on div "Crear reserva sin correo electrónico" at bounding box center [298, 405] width 250 height 18
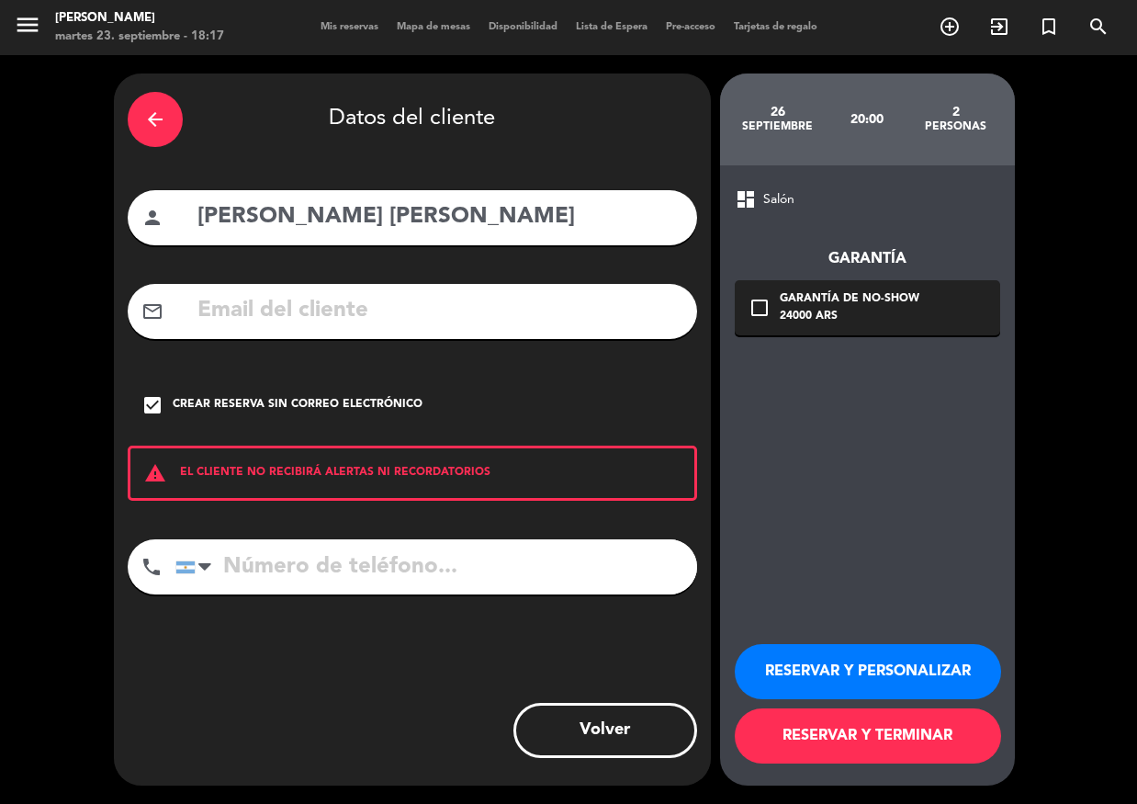
drag, startPoint x: 312, startPoint y: 380, endPoint x: 304, endPoint y: 392, distance: 14.5
click at [310, 387] on div "check_box Crear reserva sin correo electrónico" at bounding box center [412, 404] width 569 height 55
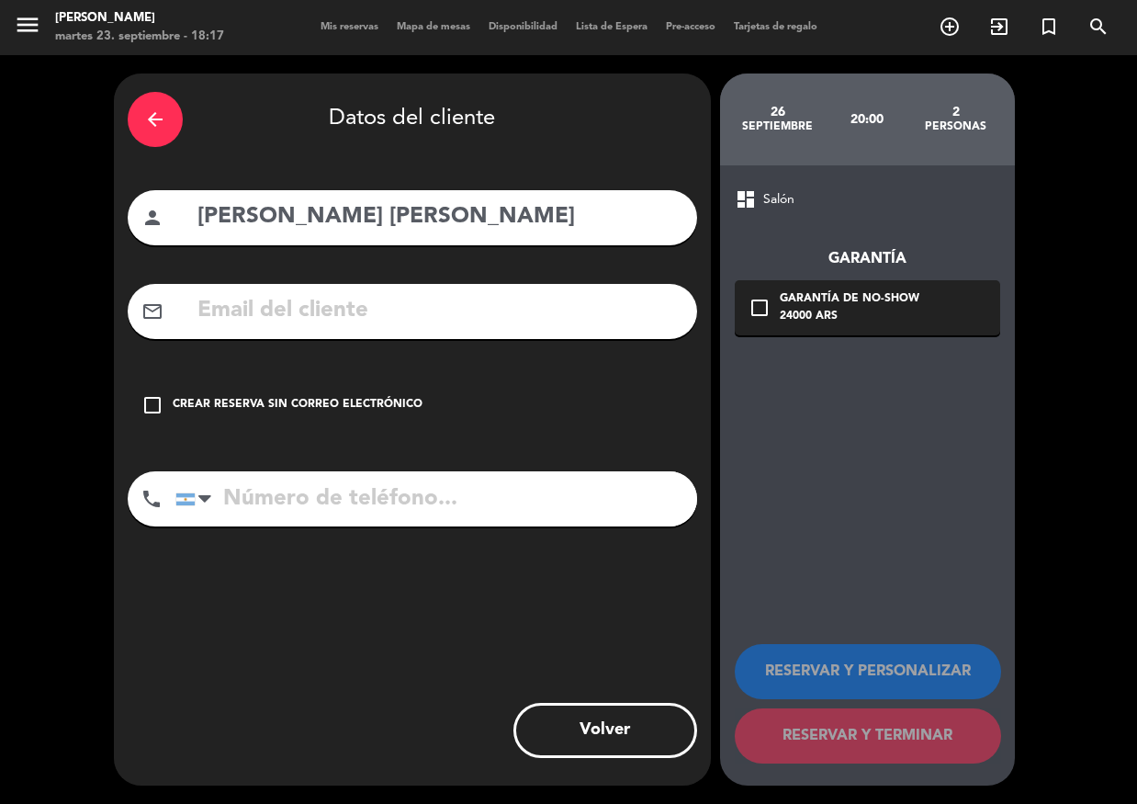
click at [304, 392] on div "check_box_outline_blank Crear reserva sin correo electrónico" at bounding box center [412, 404] width 569 height 55
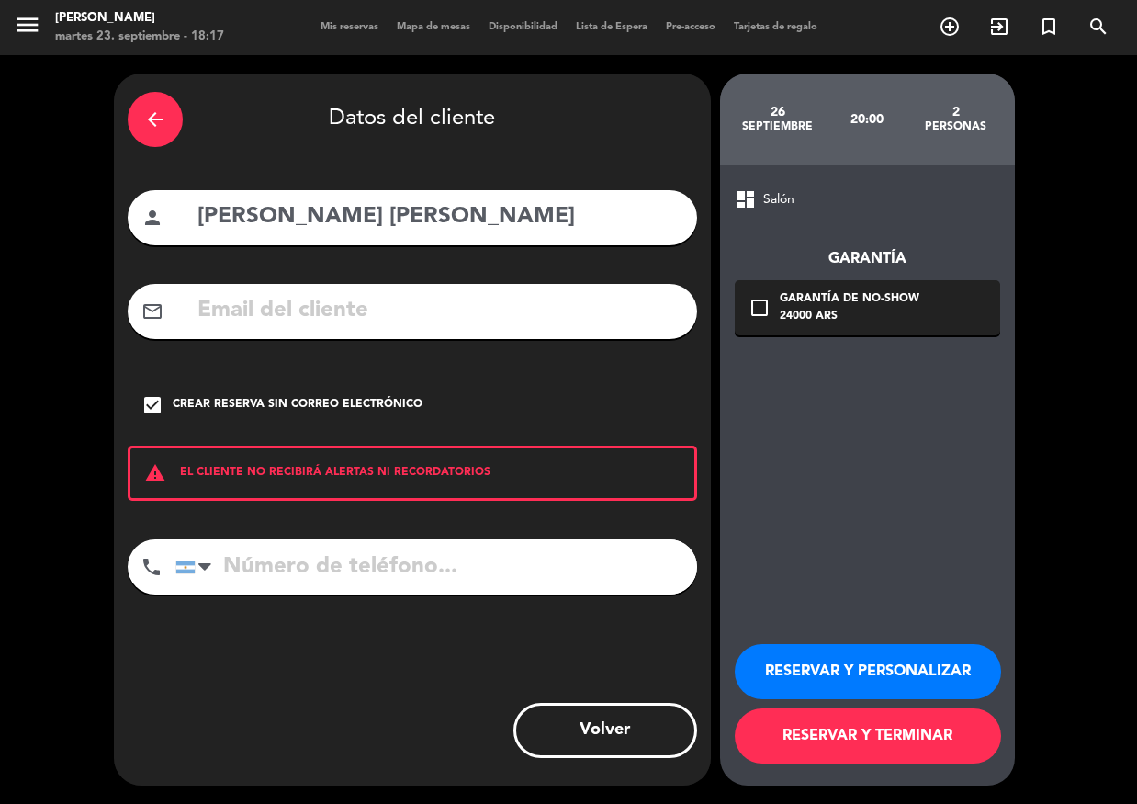
click at [307, 400] on div "Crear reserva sin correo electrónico" at bounding box center [298, 405] width 250 height 18
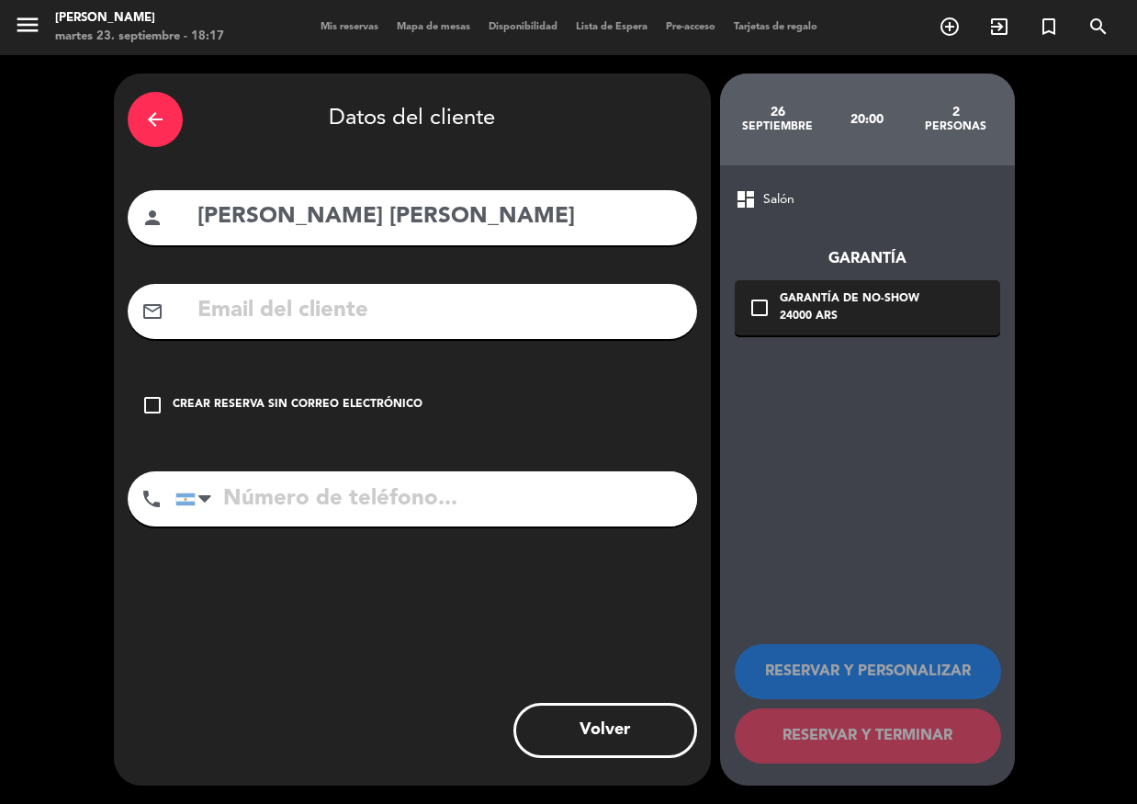
click at [331, 288] on div "mail_outline" at bounding box center [412, 311] width 569 height 55
click at [335, 305] on input "text" at bounding box center [440, 311] width 488 height 38
paste input "[EMAIL_ADDRESS][DOMAIN_NAME]"
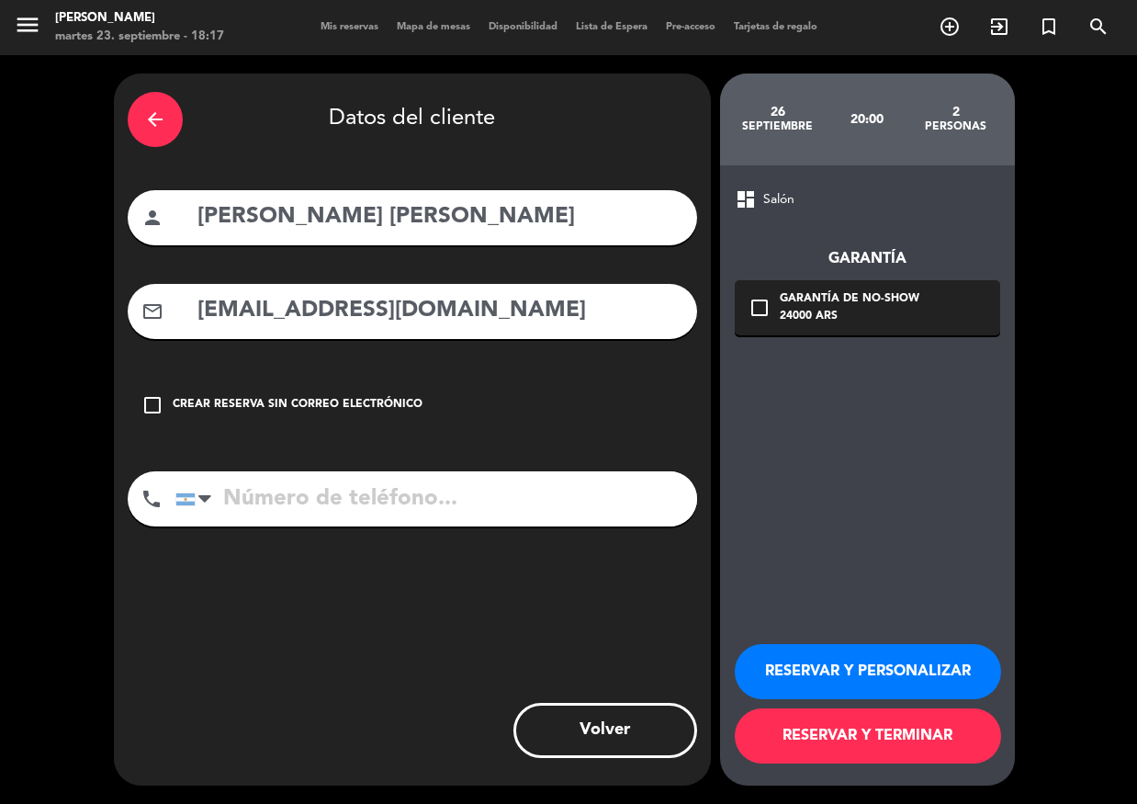
type input "[EMAIL_ADDRESS][DOMAIN_NAME]"
drag, startPoint x: 362, startPoint y: 513, endPoint x: 268, endPoint y: 45, distance: 477.7
click at [362, 512] on input "tel" at bounding box center [436, 498] width 522 height 55
paste input "1169151364"
type input "1169151364"
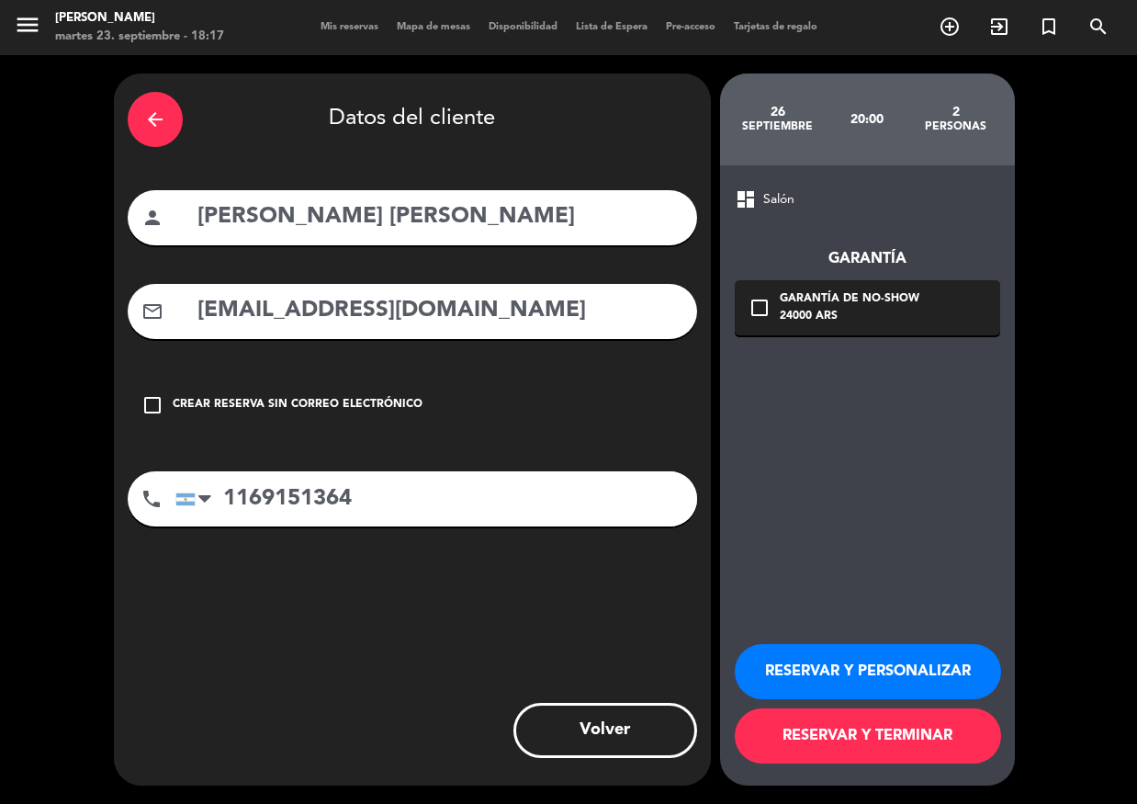
click at [862, 738] on button "RESERVAR Y TERMINAR" at bounding box center [868, 735] width 266 height 55
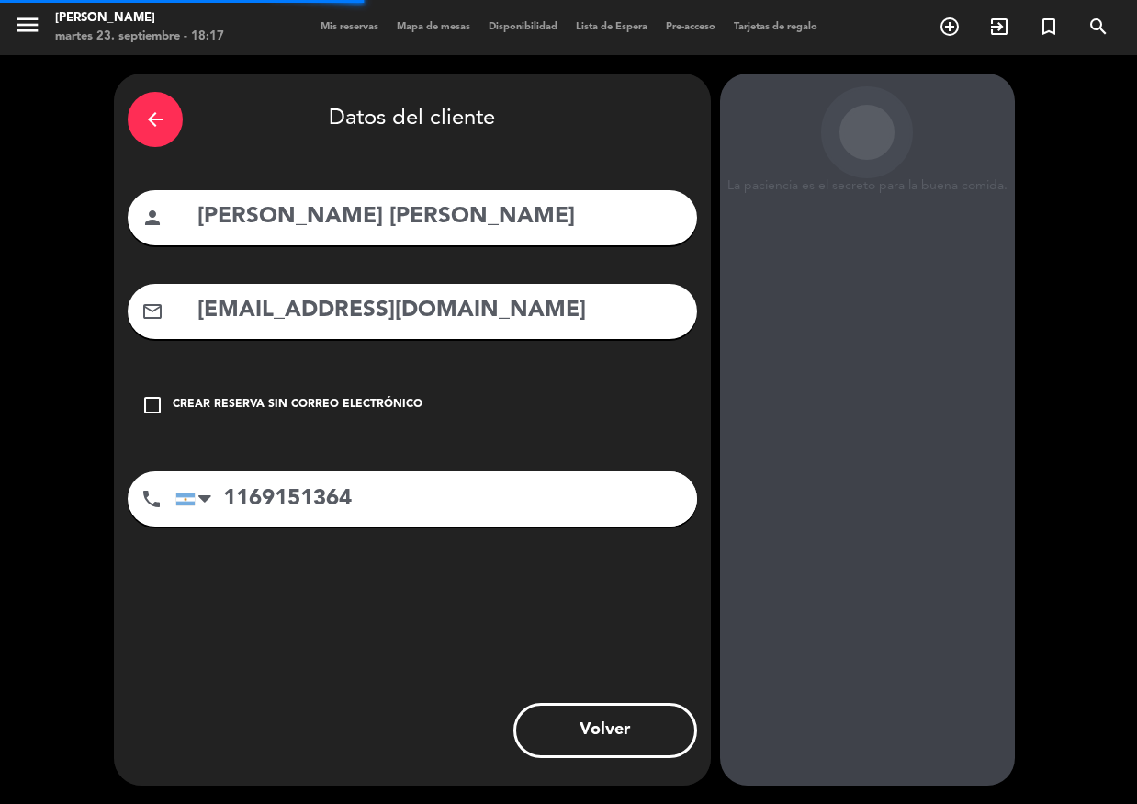
click at [862, 737] on div "La paciencia es el secreto para la buena comida. 26 septiembre 20:00 2 personas…" at bounding box center [867, 429] width 295 height 712
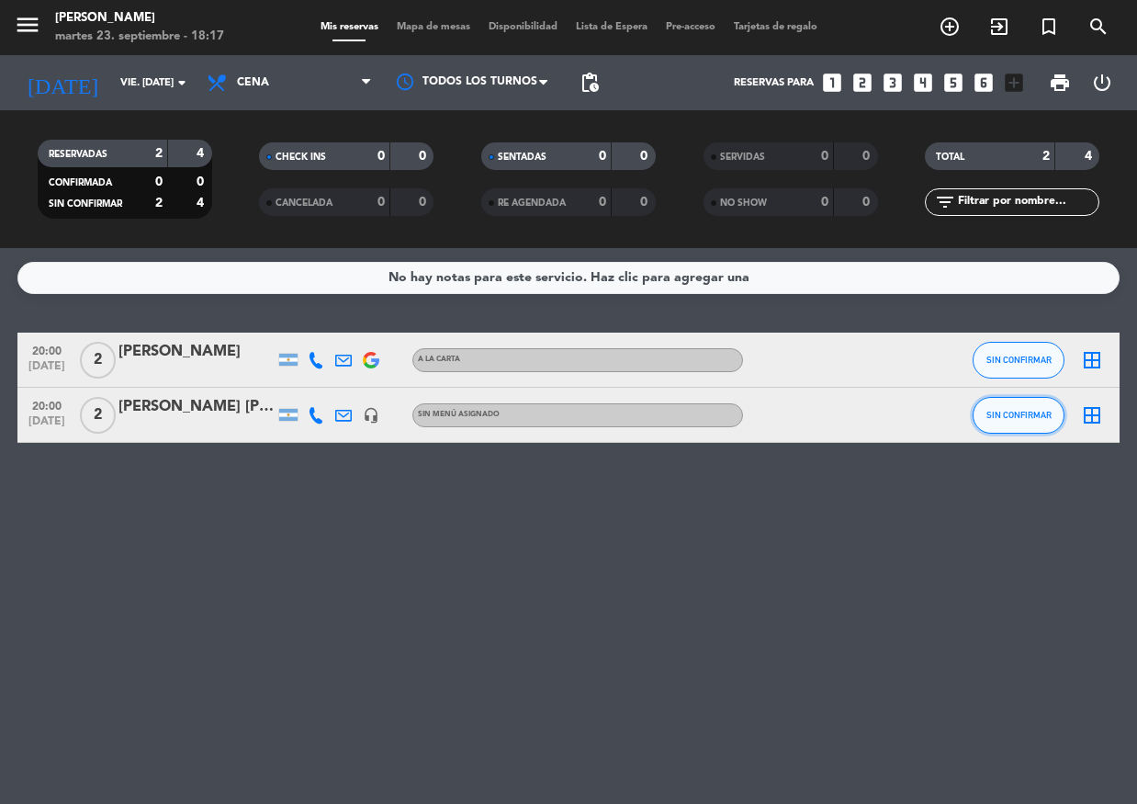
click at [1032, 403] on button "SIN CONFIRMAR" at bounding box center [1019, 415] width 92 height 37
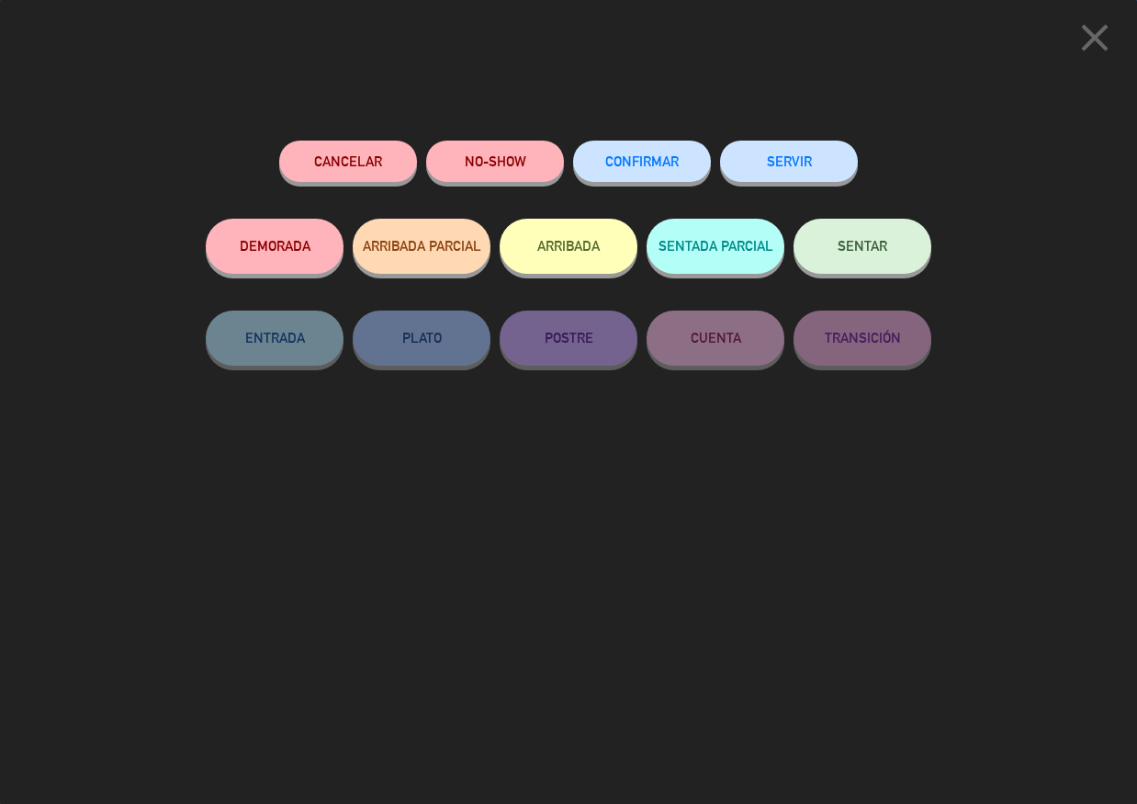
click at [644, 186] on div "CONFIRMAR" at bounding box center [642, 180] width 138 height 78
click at [643, 180] on button "CONFIRMAR" at bounding box center [642, 161] width 138 height 41
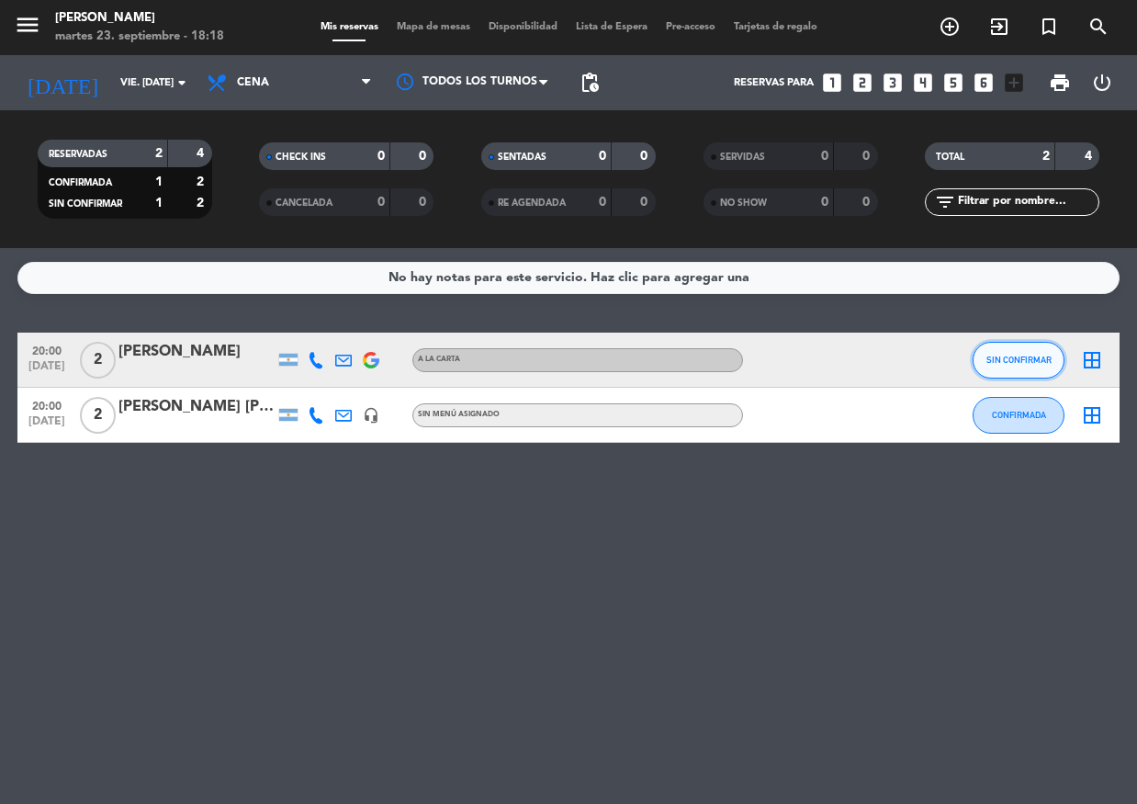
click at [996, 366] on button "SIN CONFIRMAR" at bounding box center [1019, 360] width 92 height 37
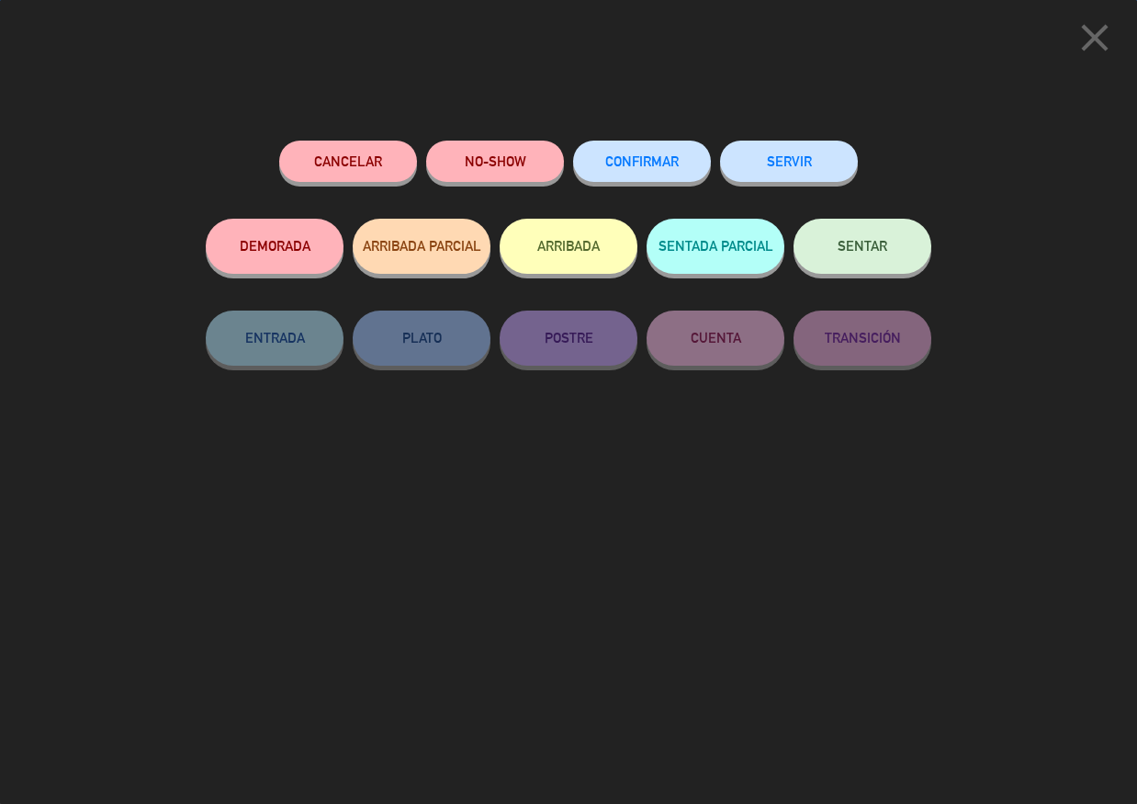
click at [664, 166] on span "CONFIRMAR" at bounding box center [641, 161] width 73 height 16
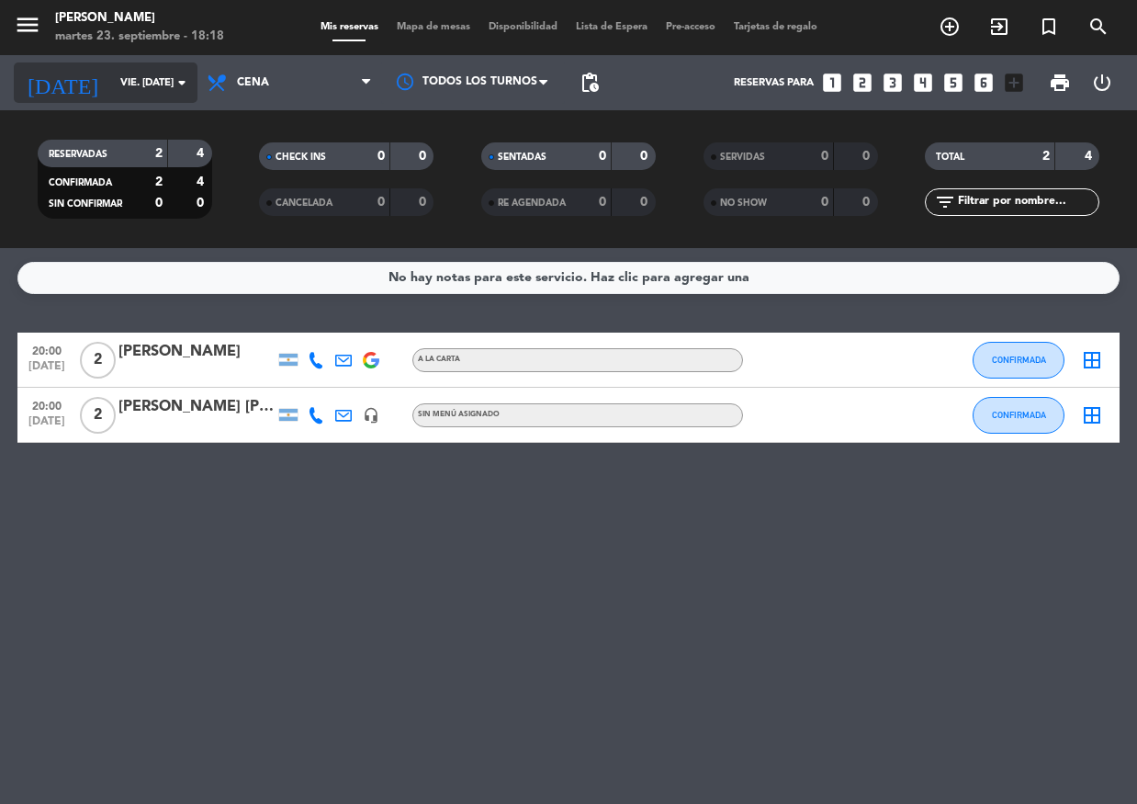
click at [129, 78] on input "vie. [DATE]" at bounding box center [181, 83] width 141 height 30
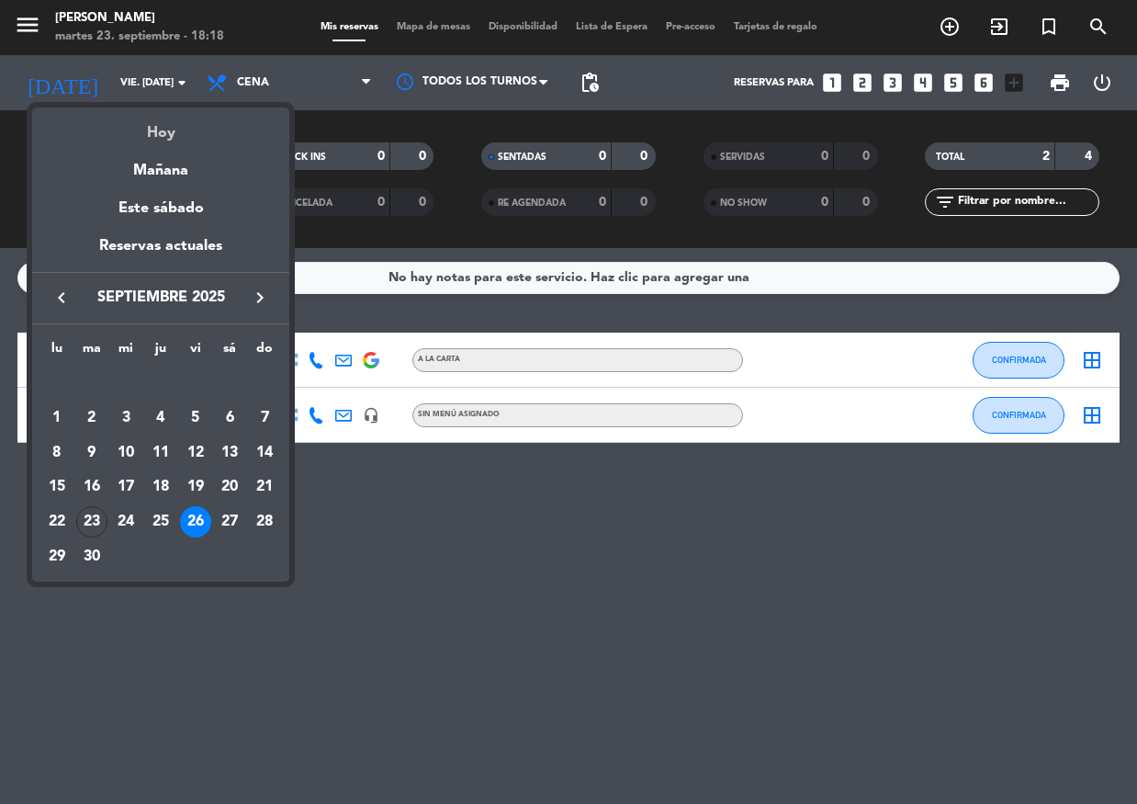
click at [159, 118] on div "Hoy" at bounding box center [160, 126] width 257 height 38
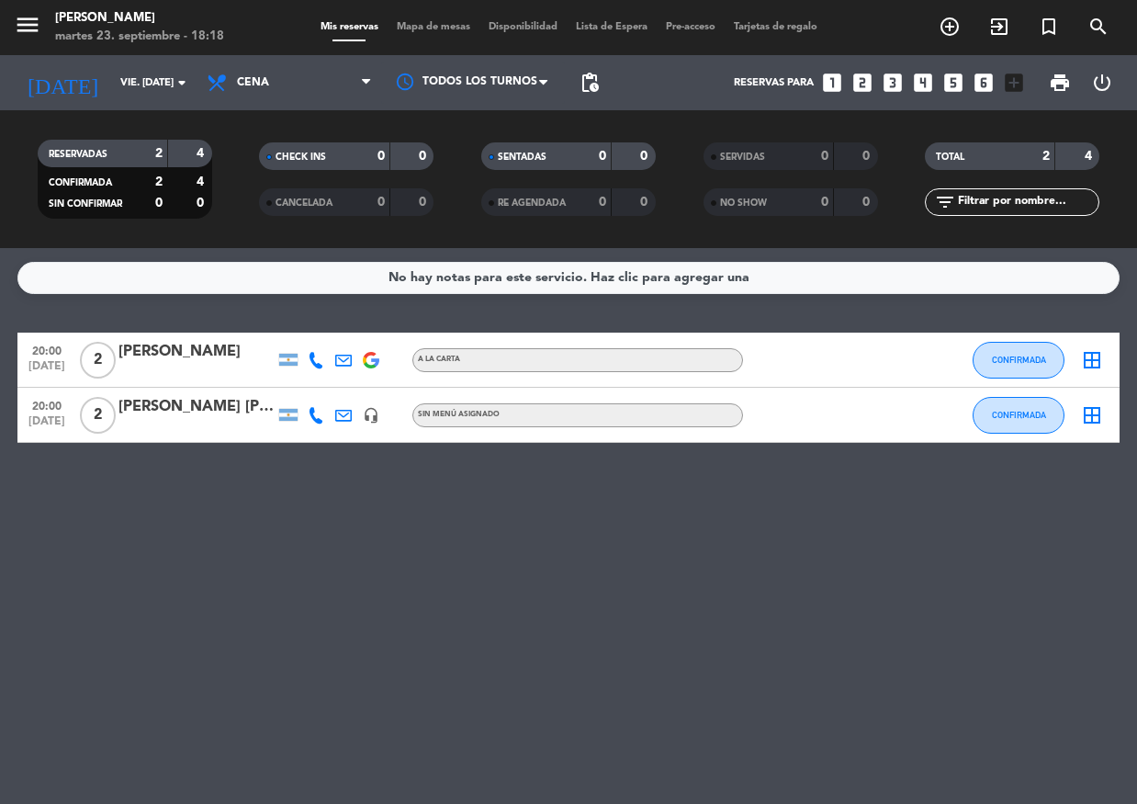
type input "[DATE] sep."
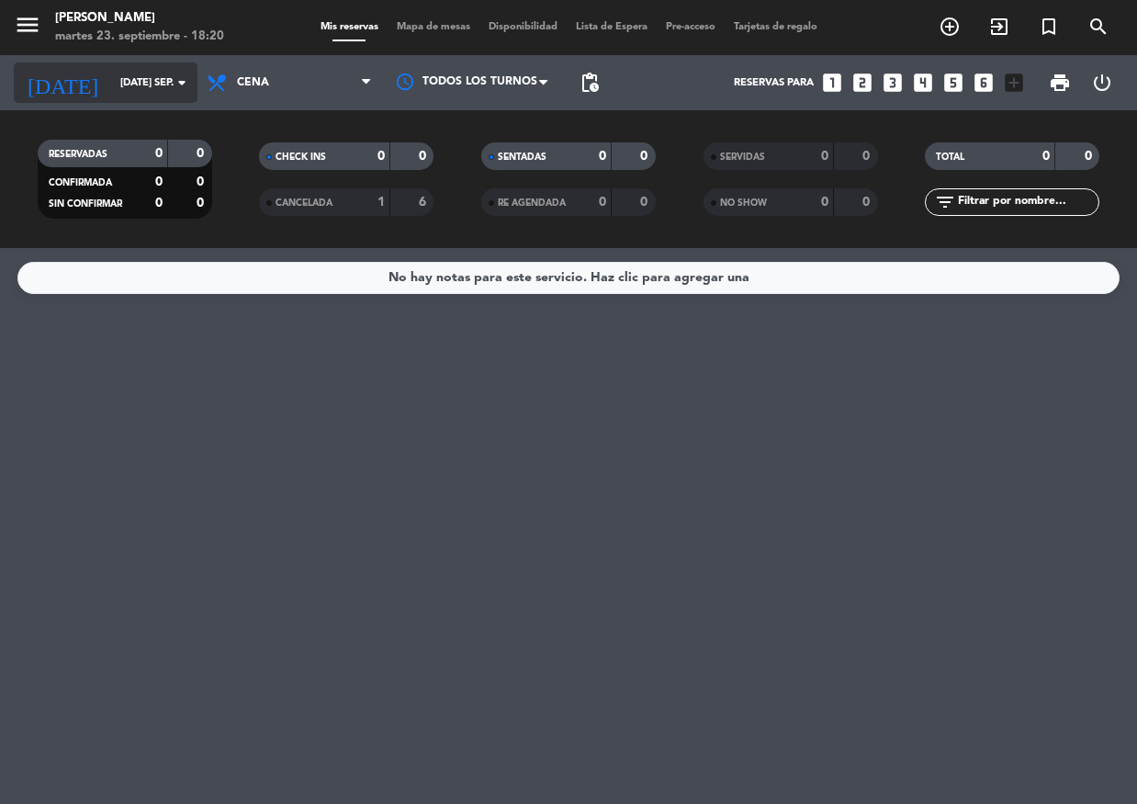
click at [111, 71] on input "[DATE] sep." at bounding box center [181, 83] width 141 height 30
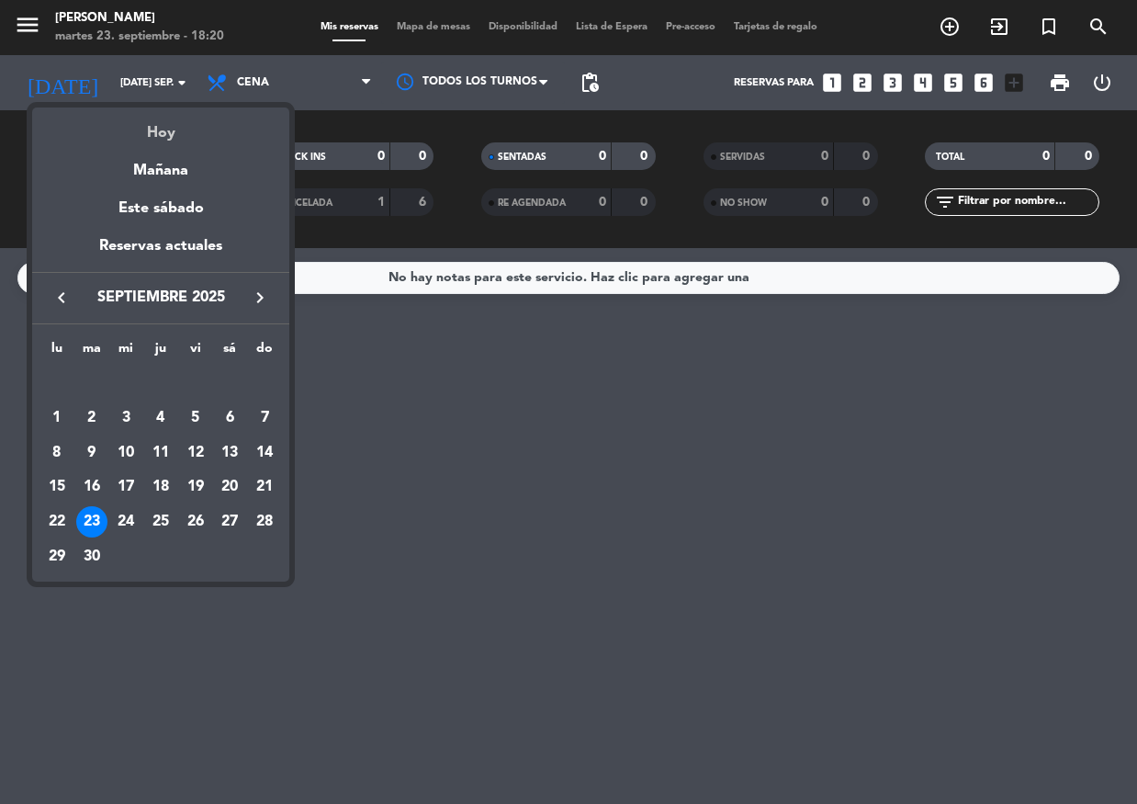
click at [121, 113] on div "Hoy" at bounding box center [160, 126] width 257 height 38
